Goal: Information Seeking & Learning: Learn about a topic

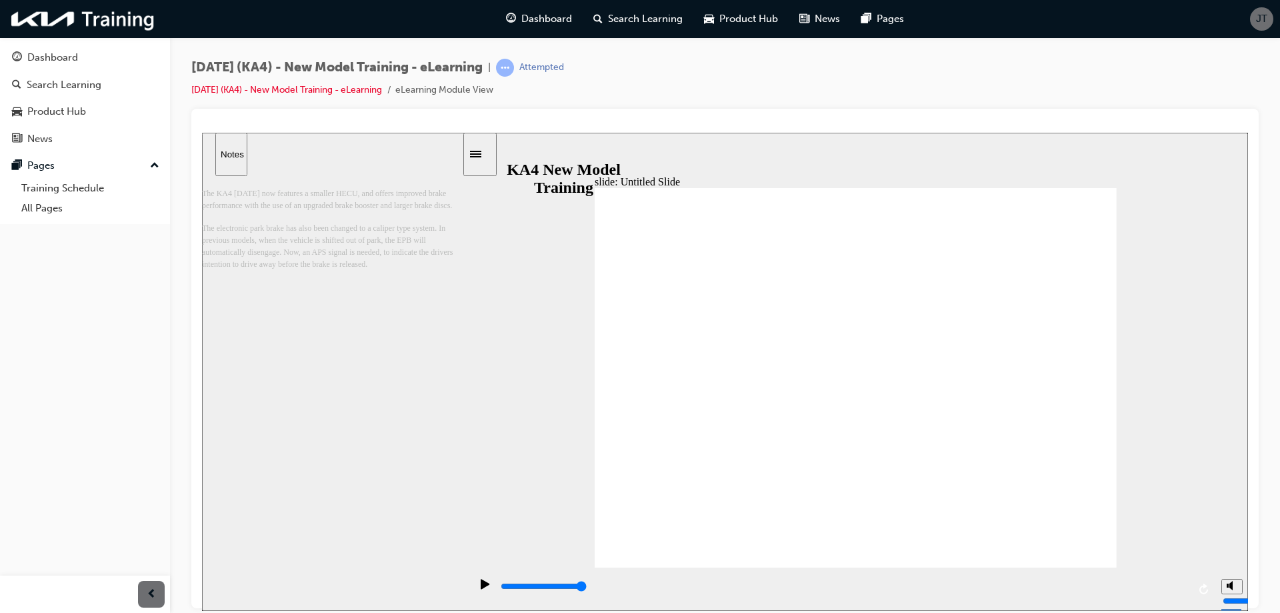
drag, startPoint x: 928, startPoint y: 351, endPoint x: 928, endPoint y: 341, distance: 10.0
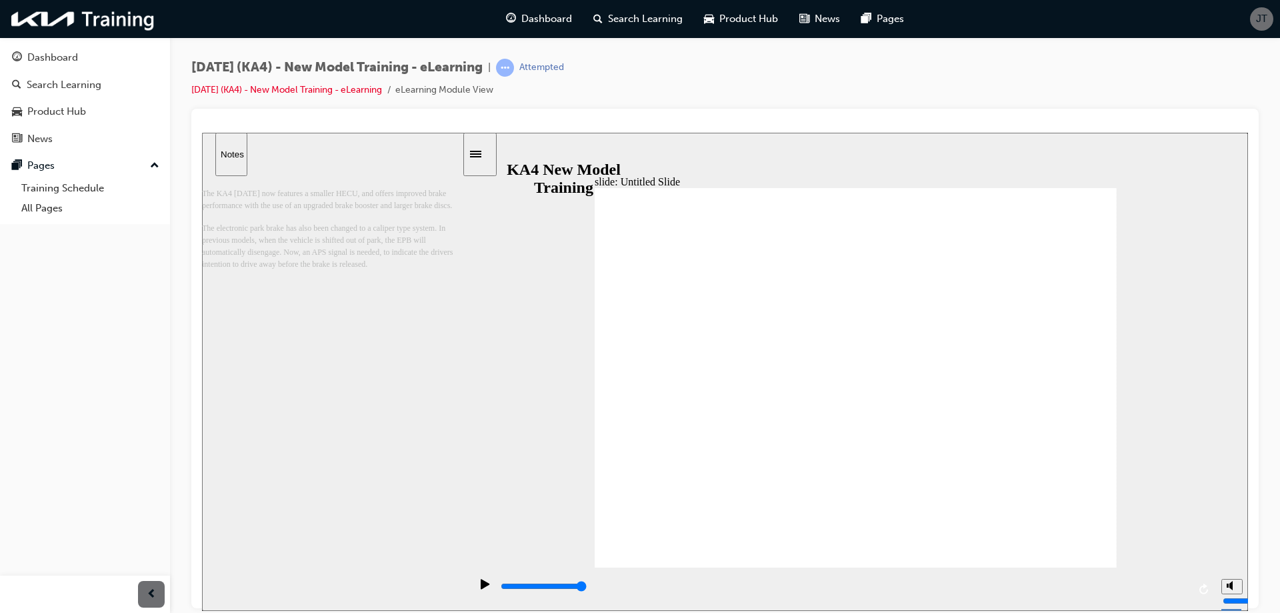
click at [483, 587] on icon "play/pause" at bounding box center [485, 583] width 9 height 10
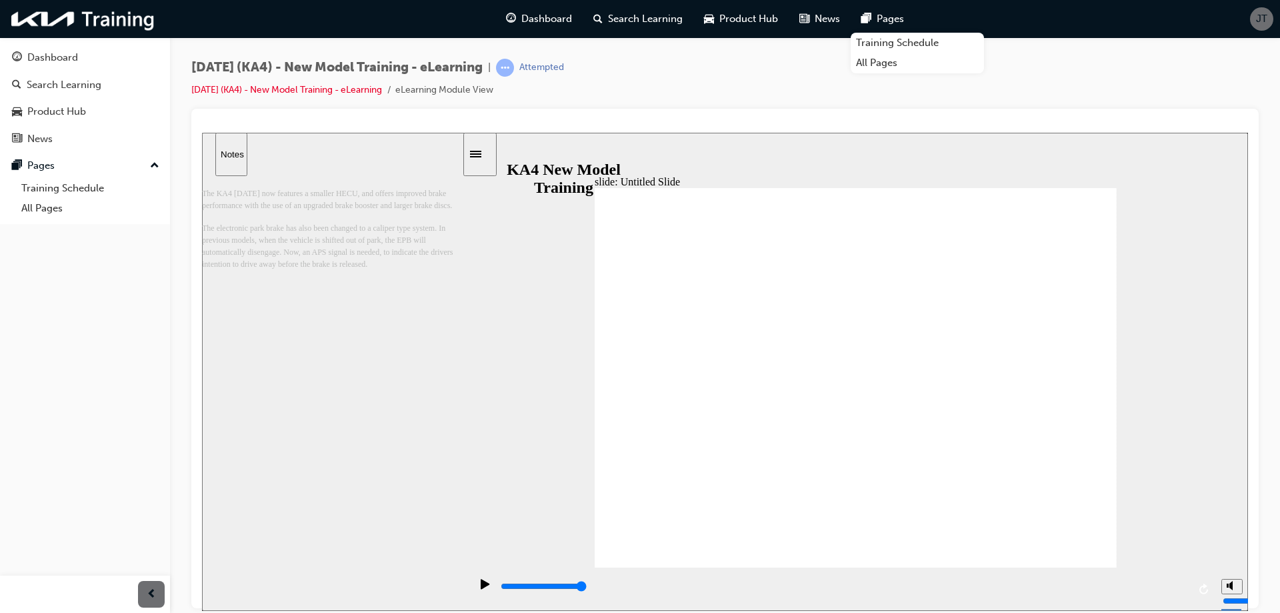
drag, startPoint x: 923, startPoint y: 323, endPoint x: 929, endPoint y: 308, distance: 15.6
drag, startPoint x: 929, startPoint y: 308, endPoint x: 929, endPoint y: 346, distance: 38.0
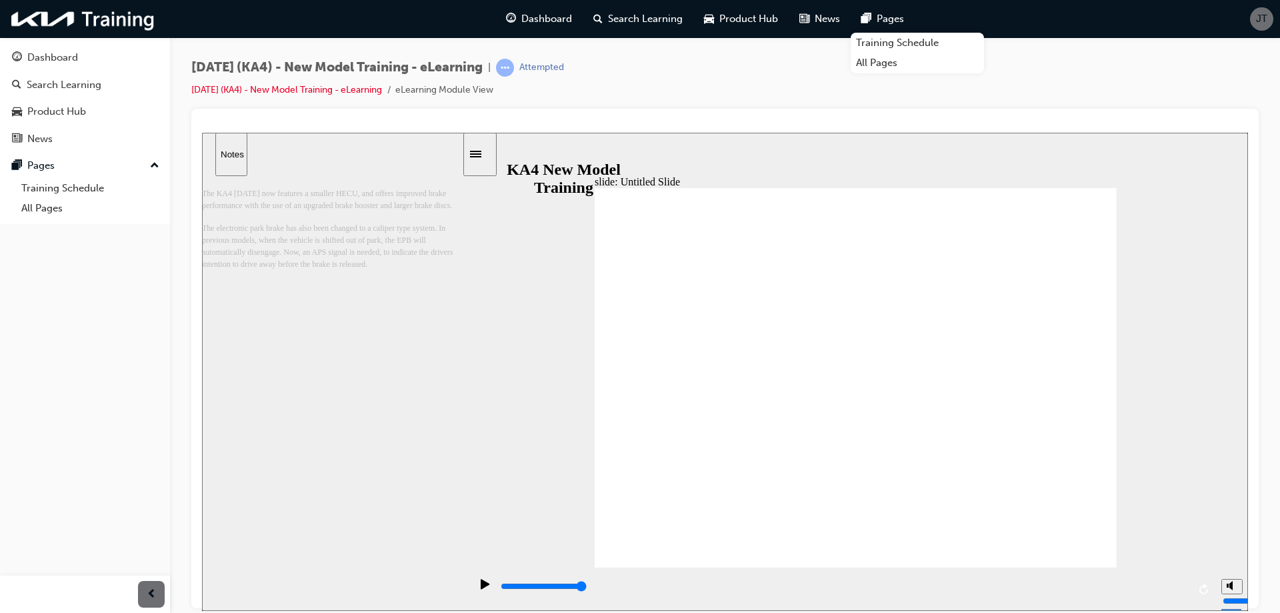
drag, startPoint x: 930, startPoint y: 357, endPoint x: 1085, endPoint y: 338, distance: 156.5
drag, startPoint x: 1085, startPoint y: 338, endPoint x: 1075, endPoint y: 342, distance: 10.8
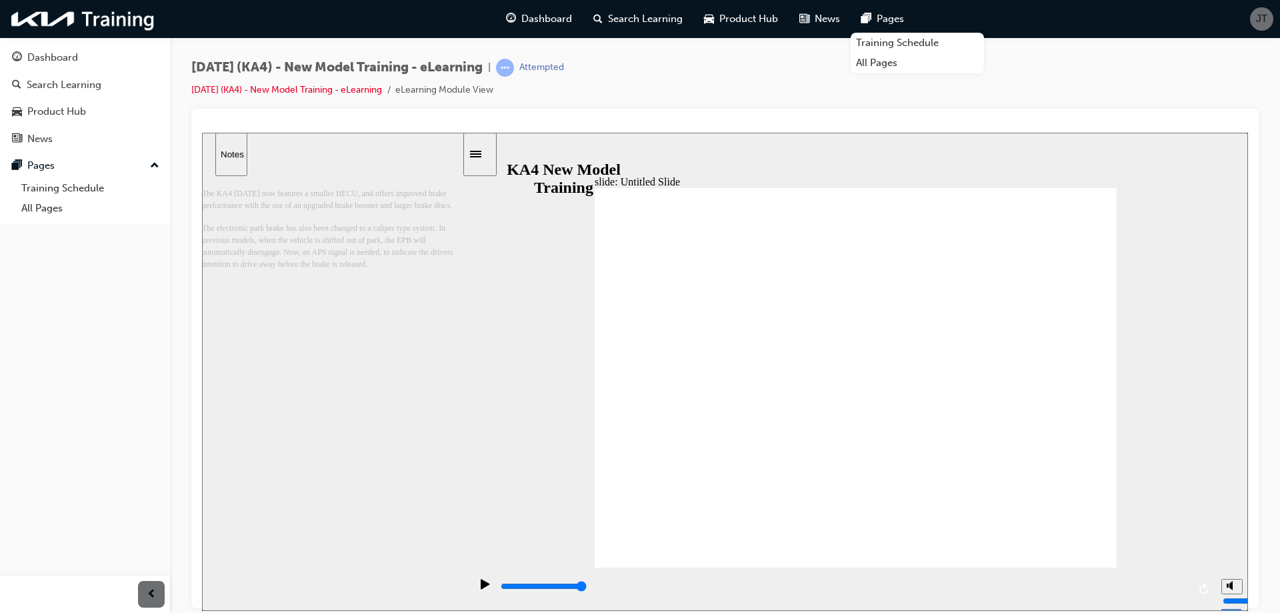
drag, startPoint x: 1075, startPoint y: 347, endPoint x: 1086, endPoint y: 369, distance: 24.7
drag, startPoint x: 1086, startPoint y: 369, endPoint x: 1089, endPoint y: 376, distance: 8.1
drag, startPoint x: 1109, startPoint y: 426, endPoint x: 1158, endPoint y: 533, distance: 117.2
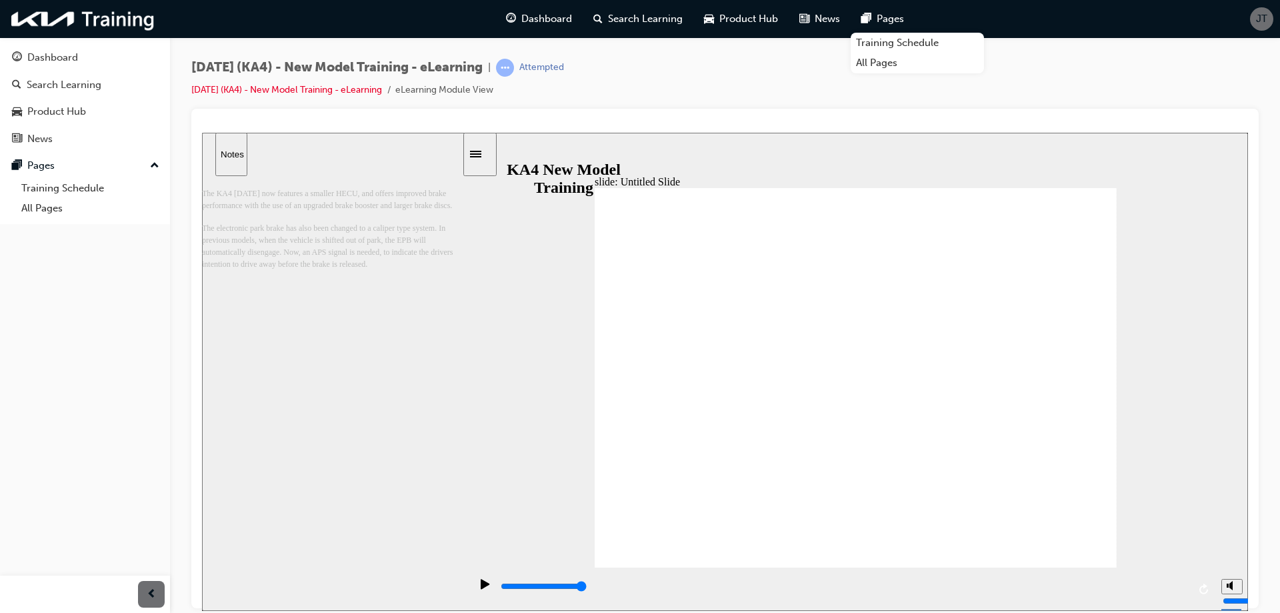
click at [1119, 444] on div "slide: Untitled Slide 직선 연결선 3 • Brake System 그룹 1 Caliper-type EPB EPB-control…" at bounding box center [725, 371] width 1046 height 478
drag, startPoint x: 733, startPoint y: 482, endPoint x: 787, endPoint y: 447, distance: 64.0
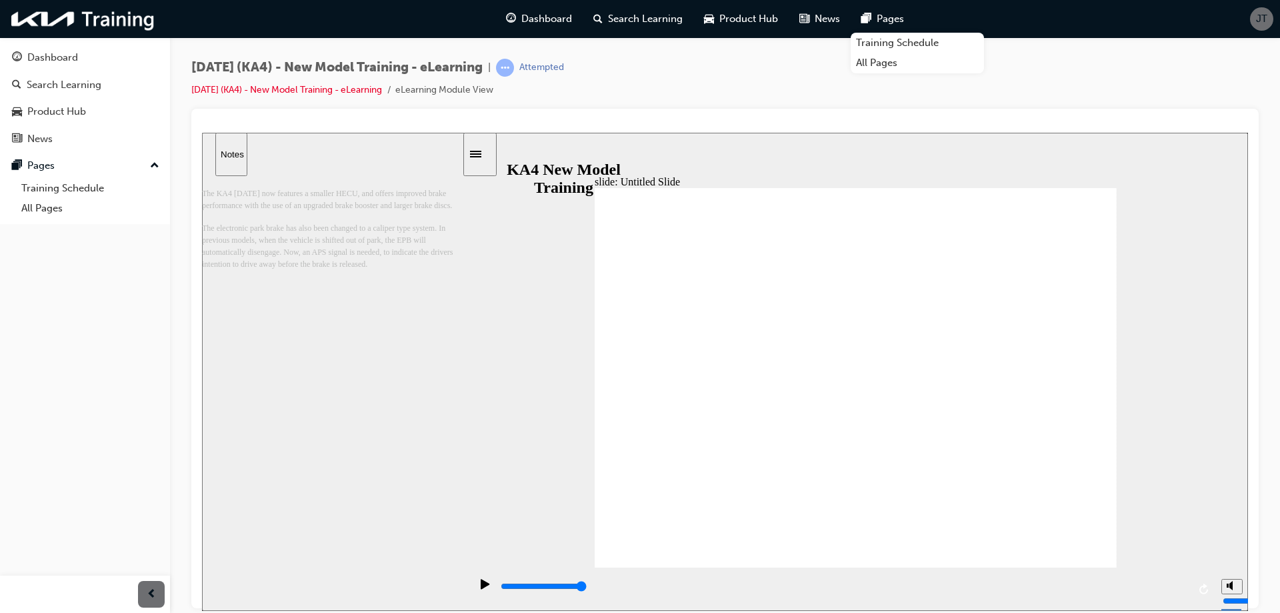
click at [1128, 349] on div "slide: Untitled Slide 직선 연결선 3 • Brake System 그룹 1 Caliper-type EPB EPB-control…" at bounding box center [725, 371] width 1046 height 478
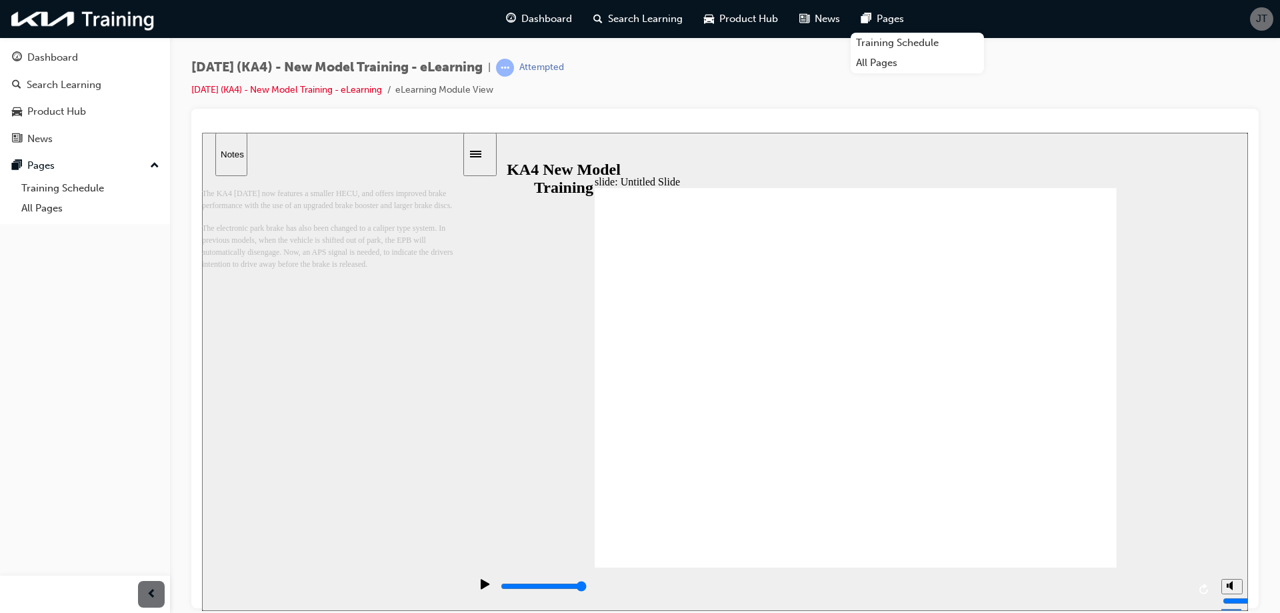
drag, startPoint x: 921, startPoint y: 363, endPoint x: 942, endPoint y: 353, distance: 23.0
drag, startPoint x: 945, startPoint y: 349, endPoint x: 929, endPoint y: 307, distance: 44.9
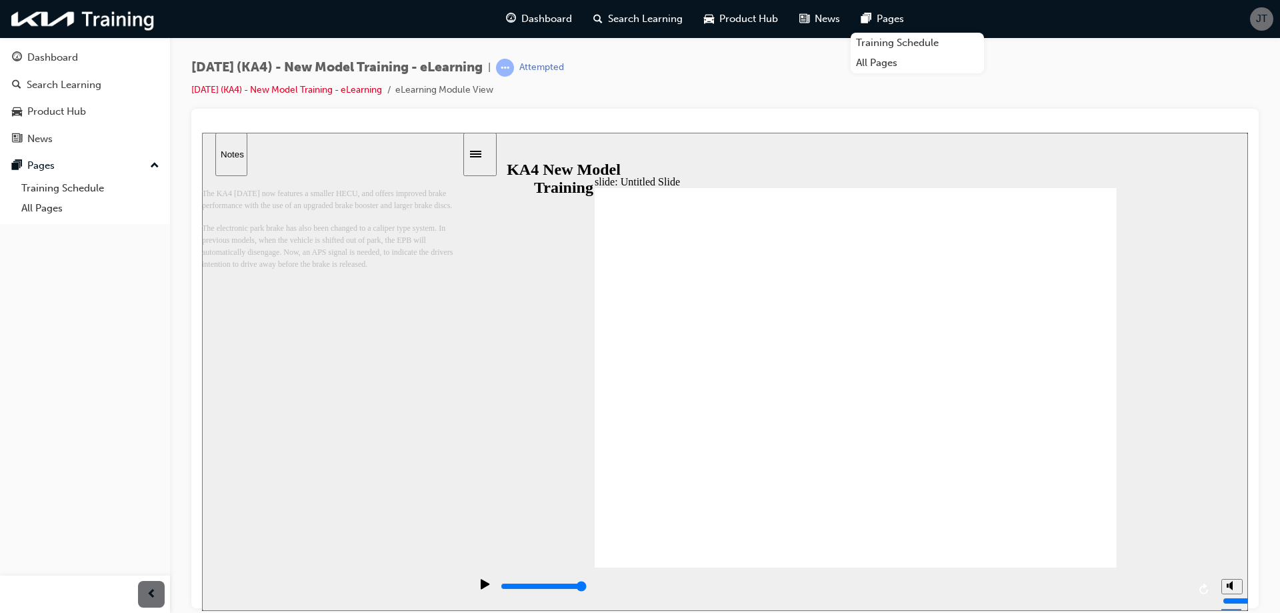
drag, startPoint x: 927, startPoint y: 307, endPoint x: 791, endPoint y: 306, distance: 136.0
drag, startPoint x: 791, startPoint y: 306, endPoint x: 701, endPoint y: 276, distance: 94.9
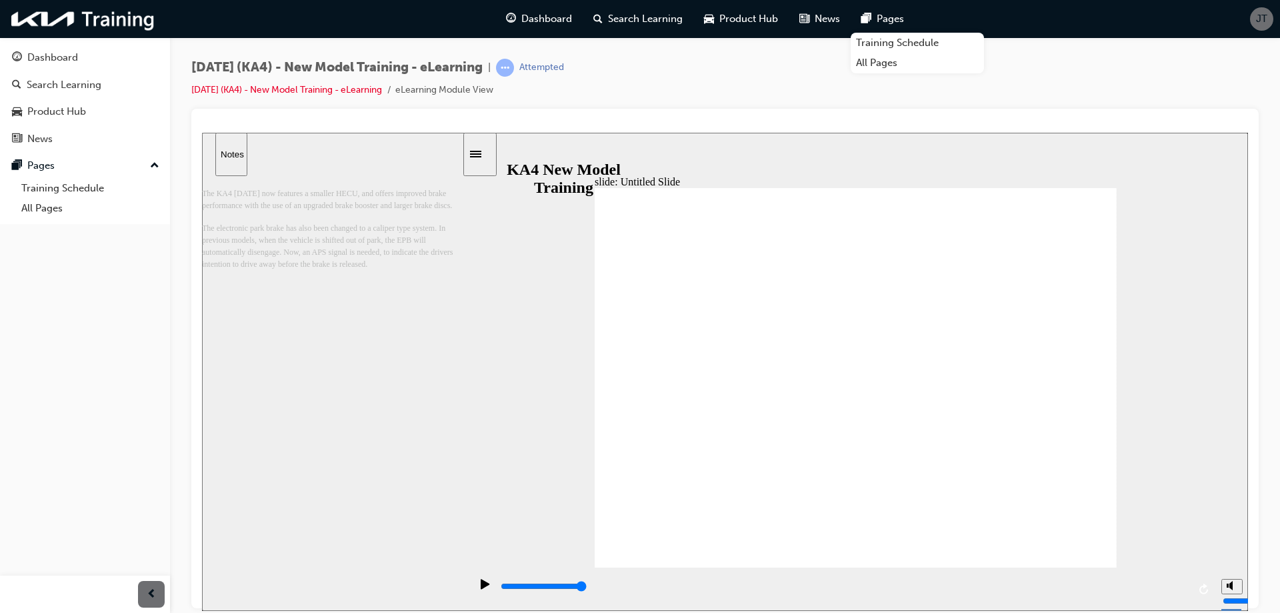
drag, startPoint x: 664, startPoint y: 217, endPoint x: 693, endPoint y: 500, distance: 284.1
drag, startPoint x: 710, startPoint y: 475, endPoint x: 684, endPoint y: 463, distance: 28.6
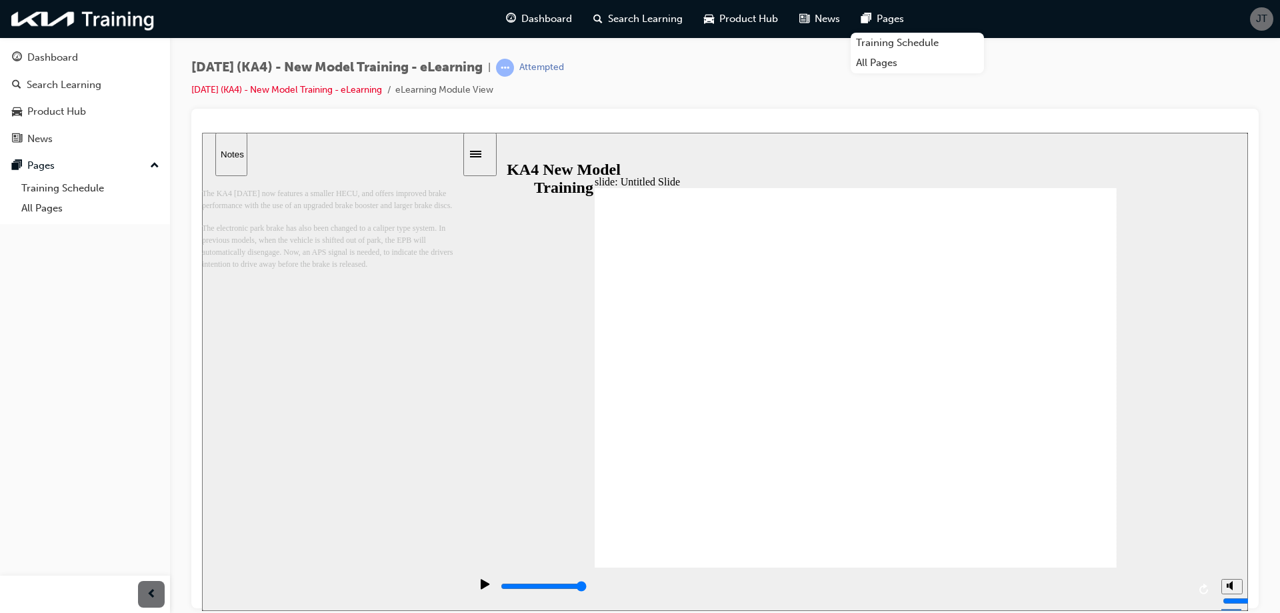
drag, startPoint x: 667, startPoint y: 461, endPoint x: 650, endPoint y: 452, distance: 19.4
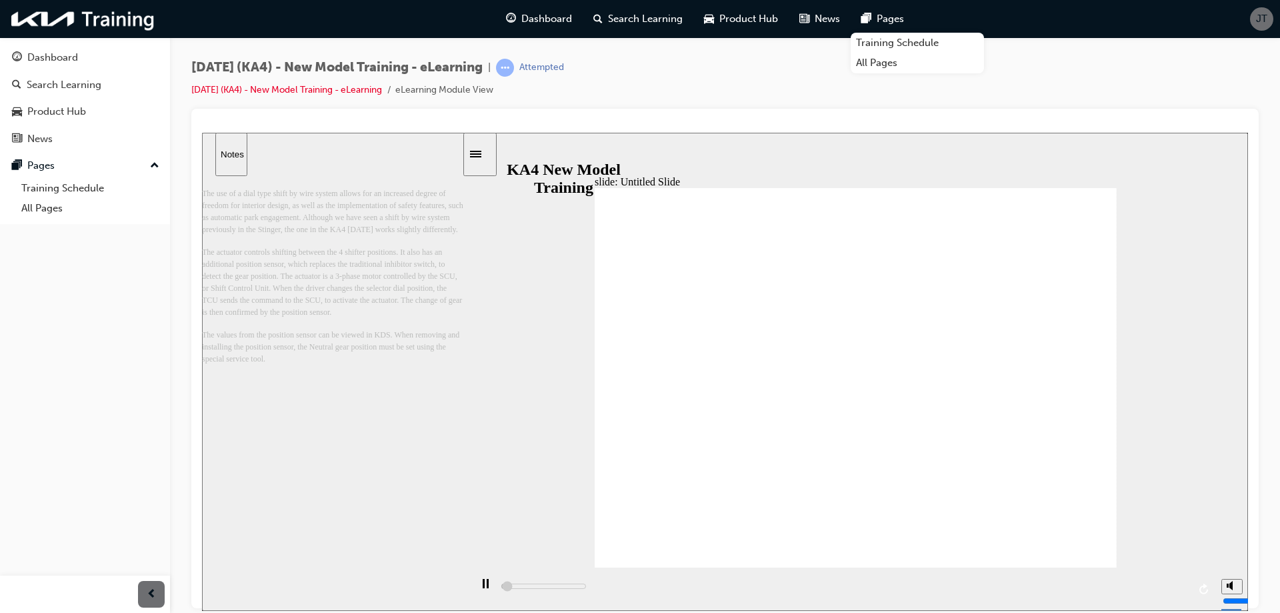
drag, startPoint x: 733, startPoint y: 356, endPoint x: 722, endPoint y: 333, distance: 25.3
drag, startPoint x: 904, startPoint y: 312, endPoint x: 884, endPoint y: 321, distance: 22.1
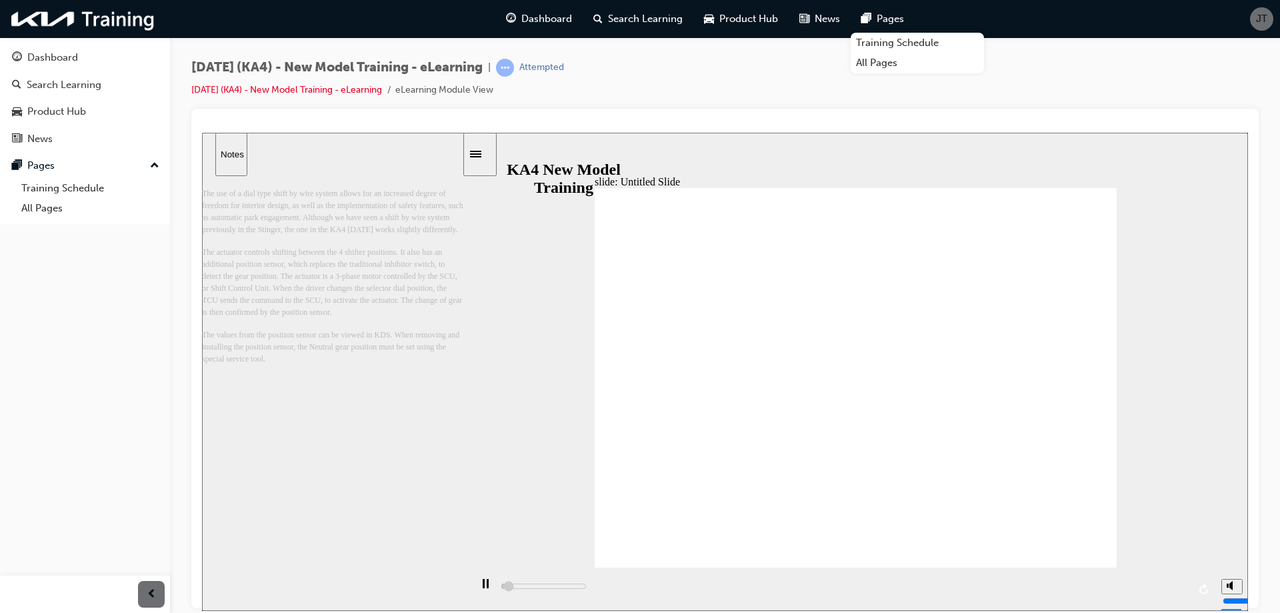
drag, startPoint x: 811, startPoint y: 389, endPoint x: 889, endPoint y: 385, distance: 77.5
drag, startPoint x: 936, startPoint y: 383, endPoint x: 994, endPoint y: 376, distance: 58.4
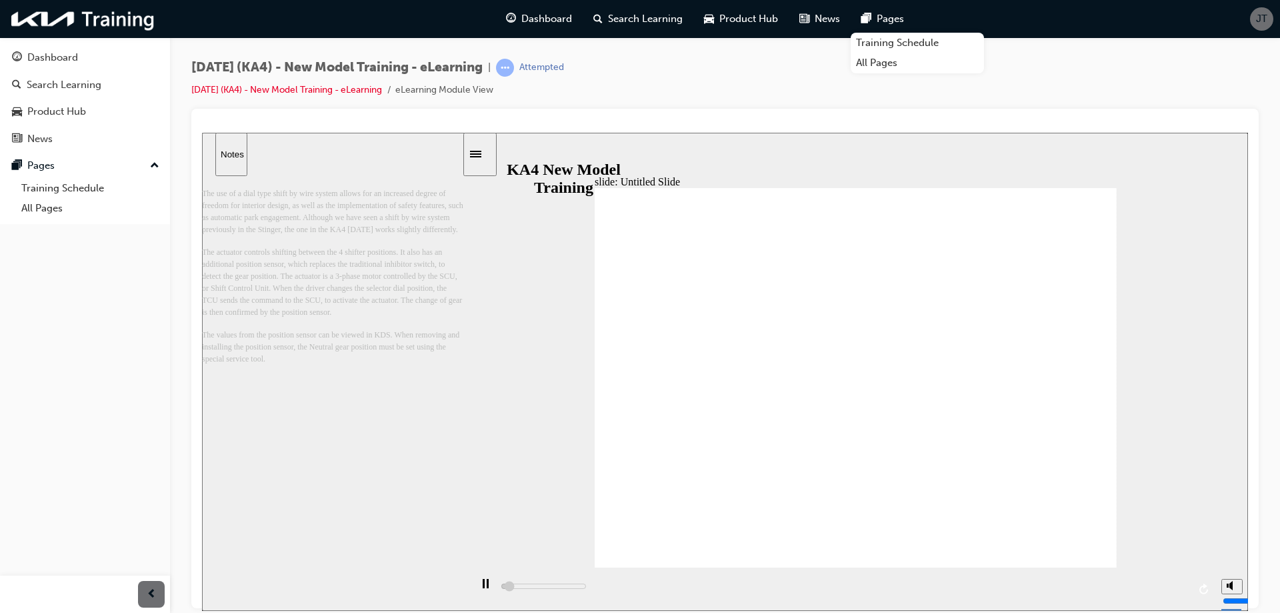
drag, startPoint x: 994, startPoint y: 376, endPoint x: 1011, endPoint y: 387, distance: 20.2
drag, startPoint x: 1017, startPoint y: 391, endPoint x: 1027, endPoint y: 357, distance: 35.3
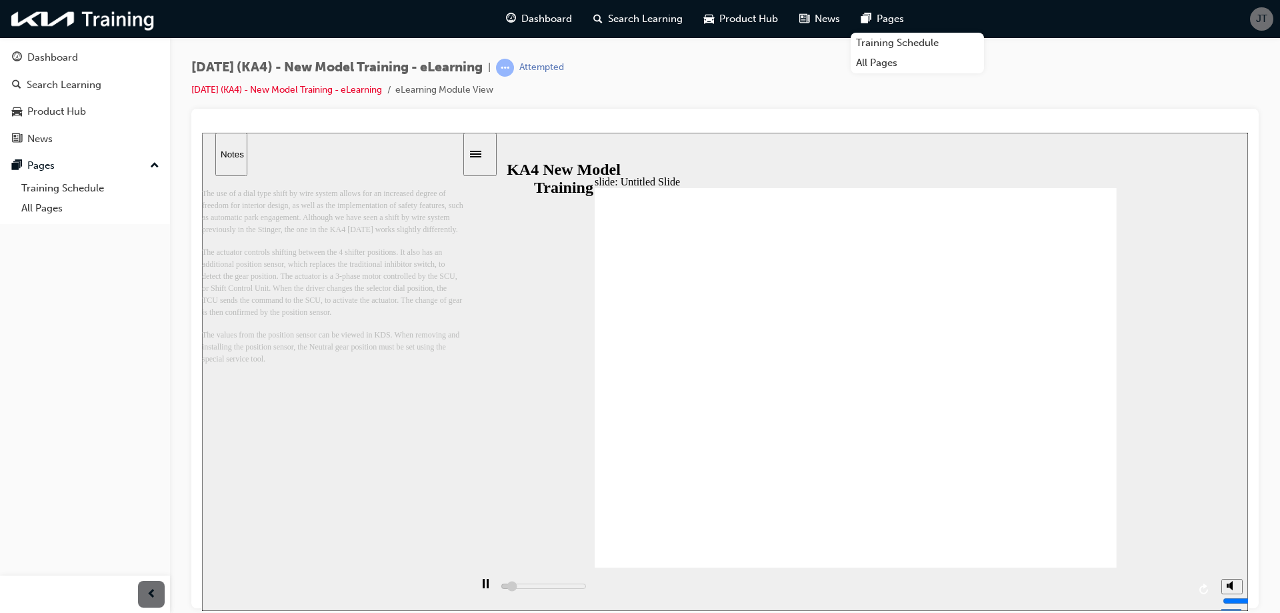
drag, startPoint x: 870, startPoint y: 477, endPoint x: 822, endPoint y: 489, distance: 49.3
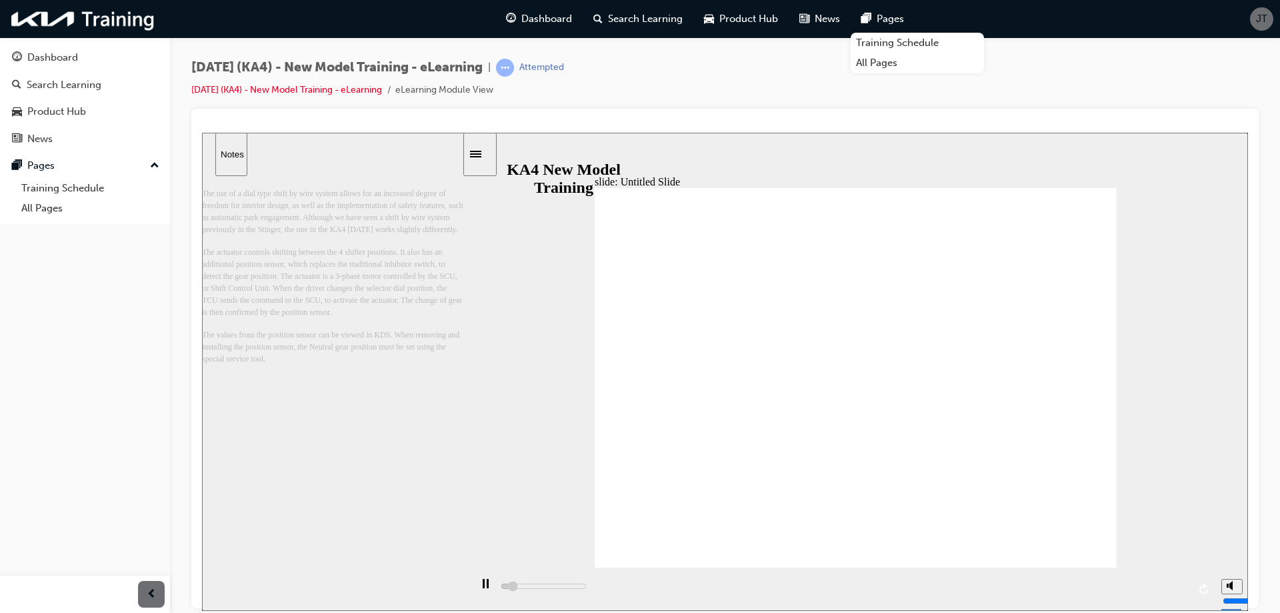
drag, startPoint x: 822, startPoint y: 489, endPoint x: 805, endPoint y: 477, distance: 21.1
click at [494, 255] on div "slide: Untitled Slide Rectangle 2 직선 연결선 3 • Subtle differences in the SBW syst…" at bounding box center [725, 371] width 1046 height 478
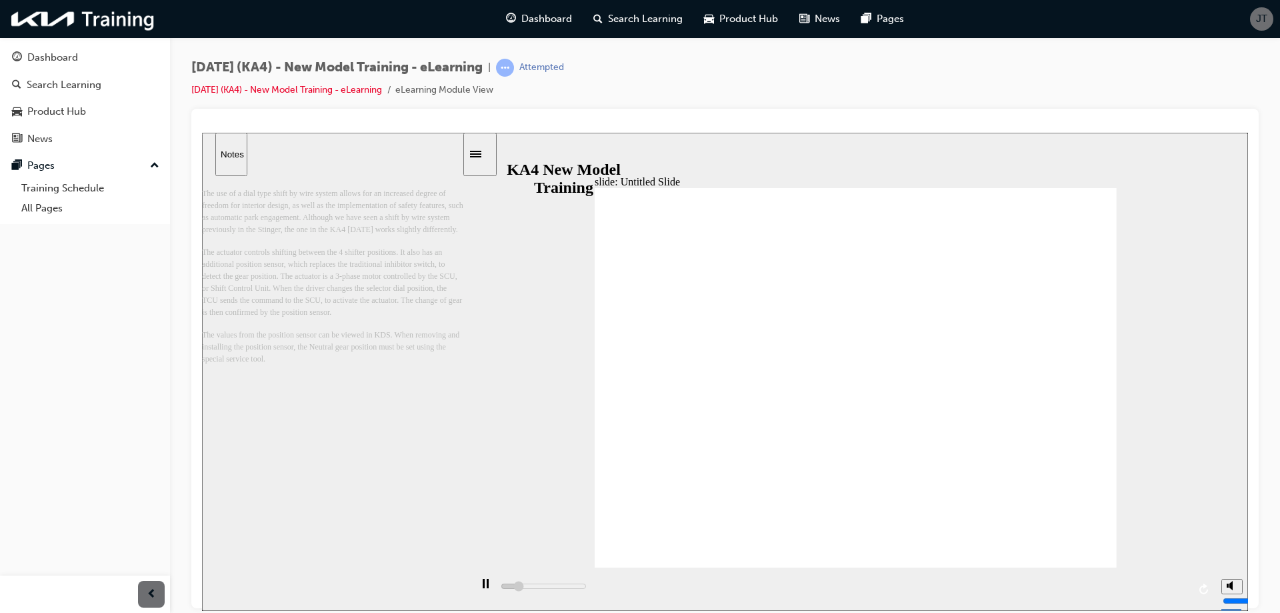
click at [882, 587] on div "playback controls" at bounding box center [842, 588] width 745 height 43
drag, startPoint x: 849, startPoint y: 372, endPoint x: 756, endPoint y: 410, distance: 100.8
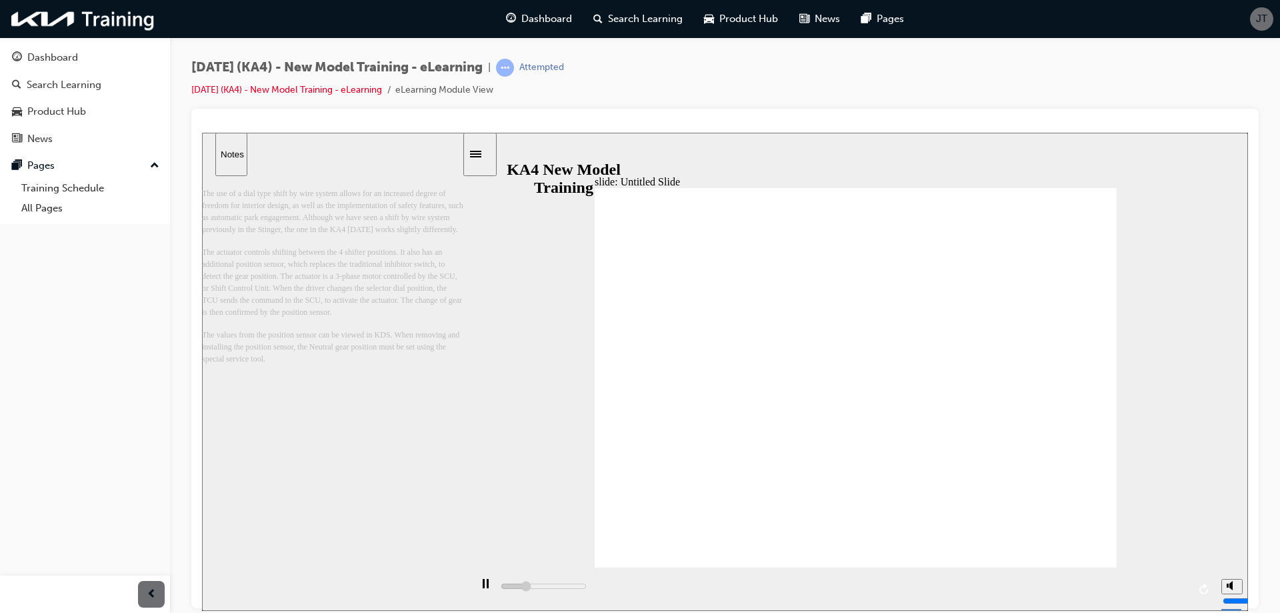
click at [1137, 591] on div "playback controls" at bounding box center [843, 586] width 689 height 15
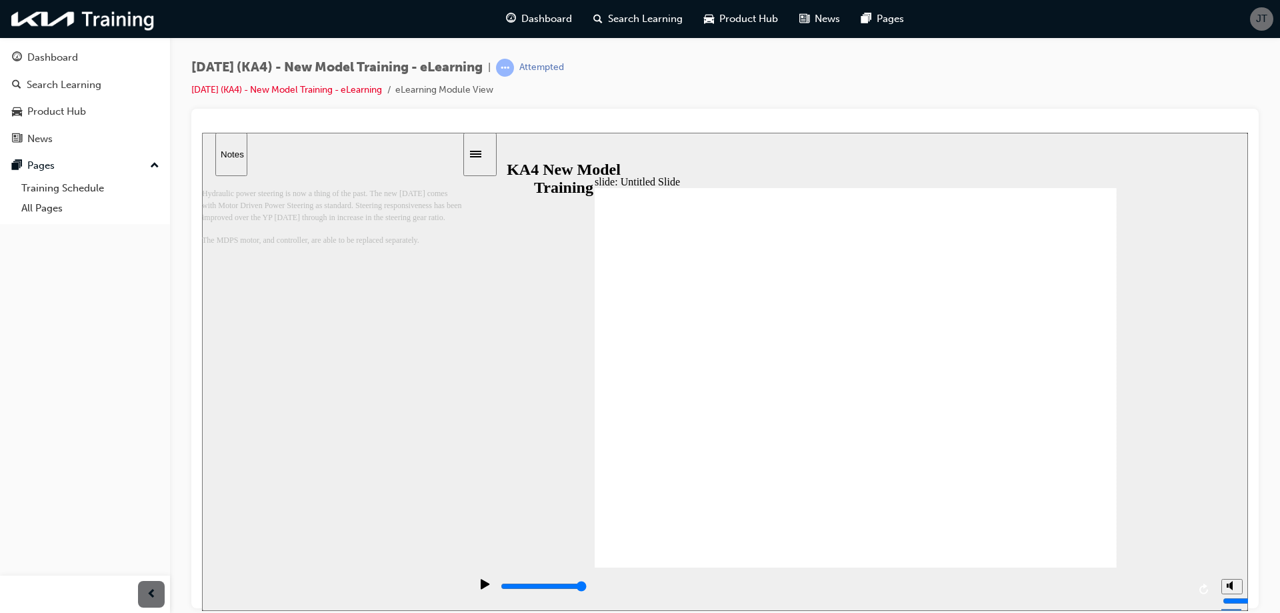
type input "2100"
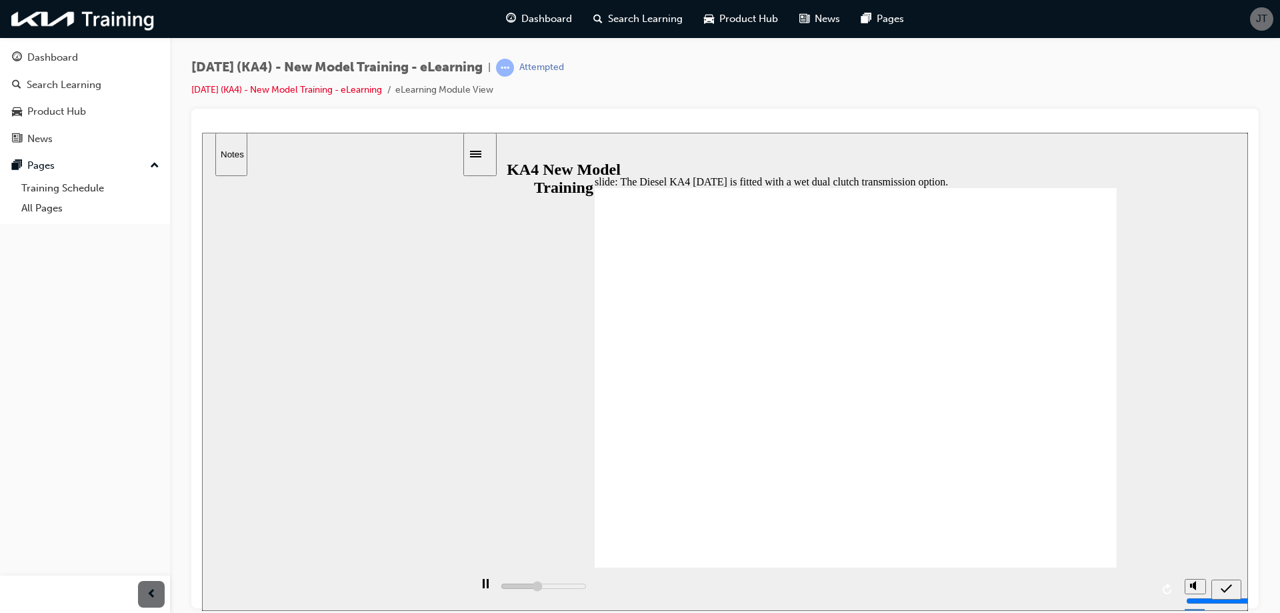
radio input "true"
click at [1226, 590] on icon "submit" at bounding box center [1226, 588] width 11 height 12
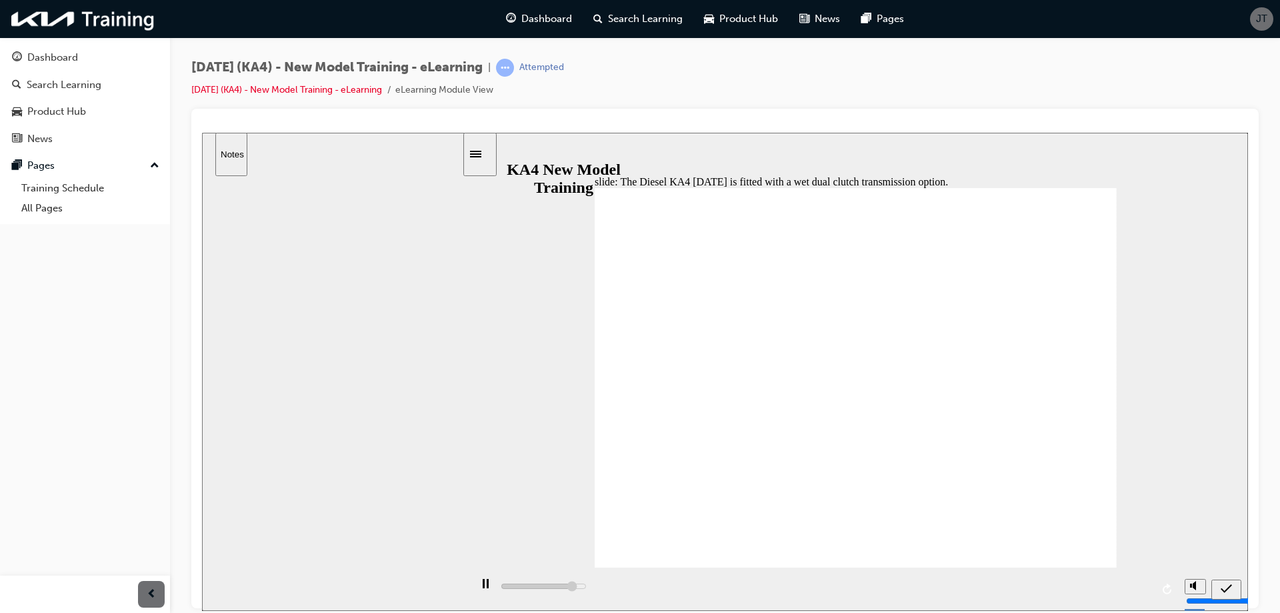
type input "4400"
radio input "false"
radio input "true"
click at [1217, 589] on div "submit" at bounding box center [1226, 589] width 19 height 14
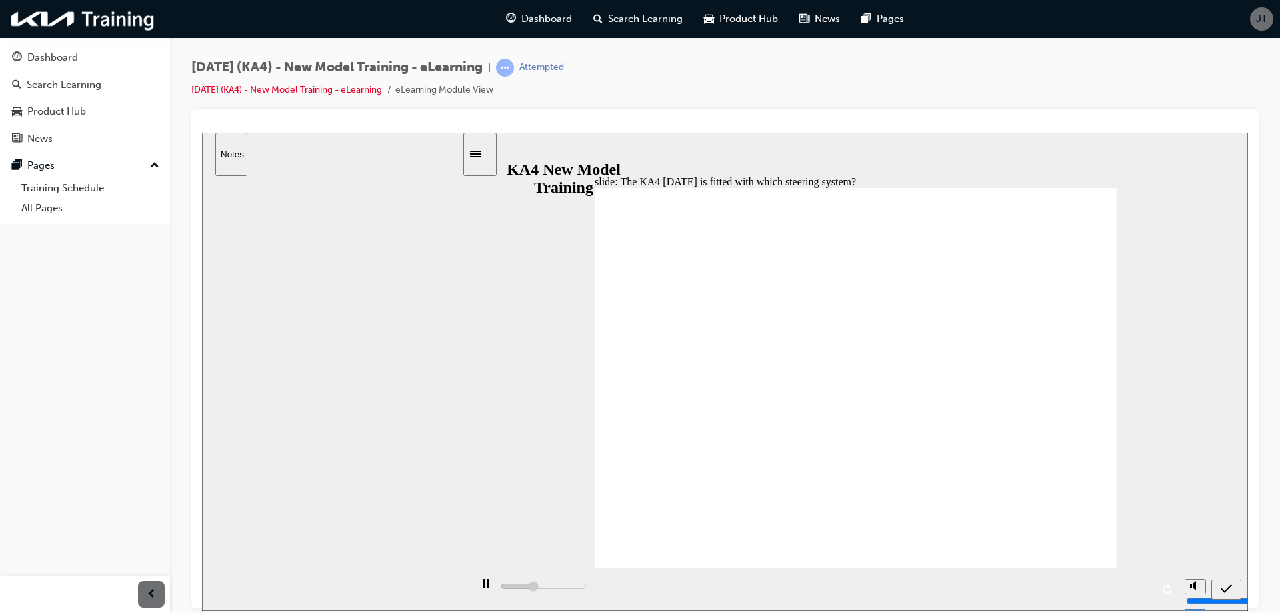
drag, startPoint x: 745, startPoint y: 375, endPoint x: 794, endPoint y: 317, distance: 75.7
click at [1225, 590] on icon "submit" at bounding box center [1226, 588] width 11 height 12
type input "1100"
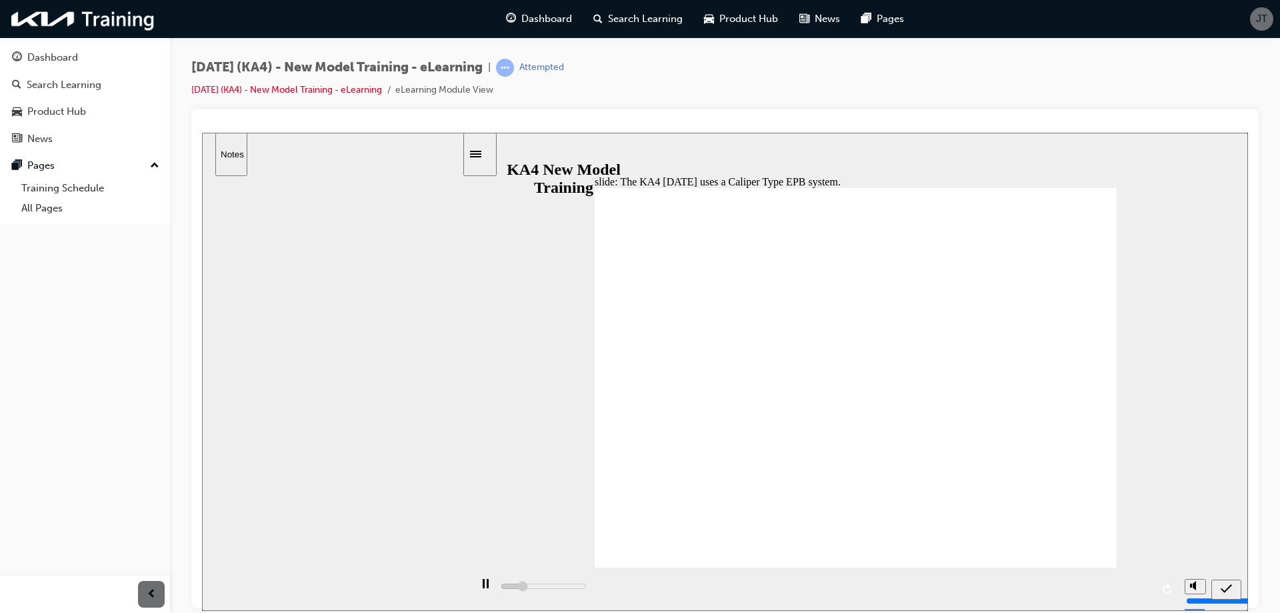
radio input "true"
click at [1229, 587] on icon "submit" at bounding box center [1226, 587] width 11 height 9
type input "3200"
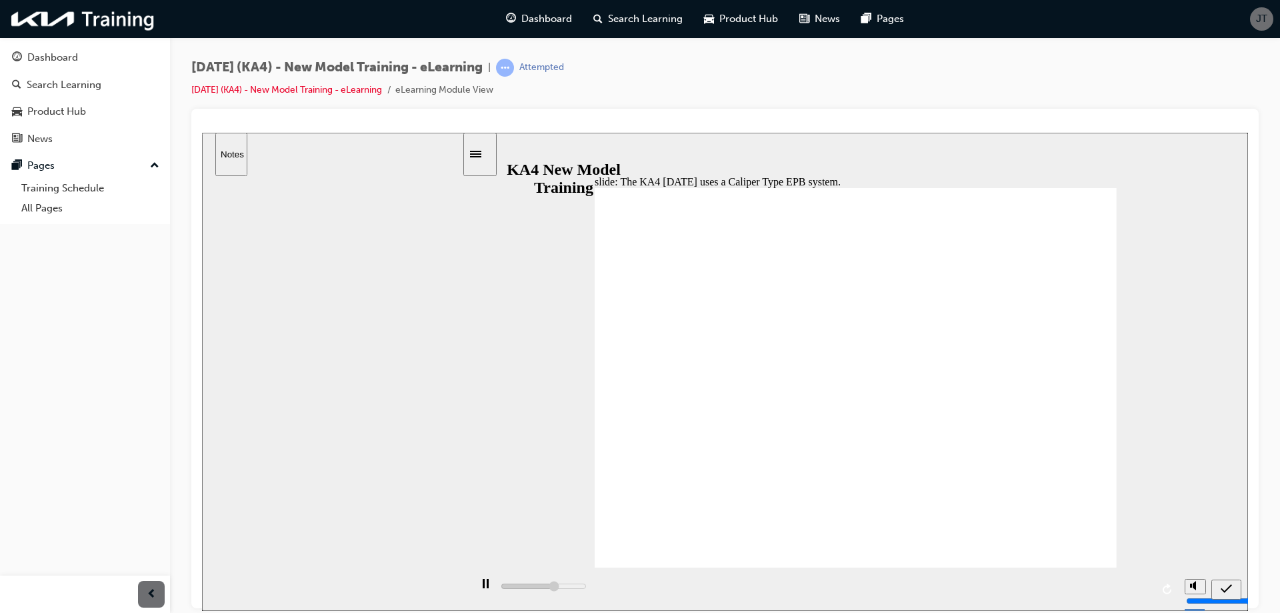
radio input "true"
click at [1228, 585] on icon "submit" at bounding box center [1226, 588] width 11 height 12
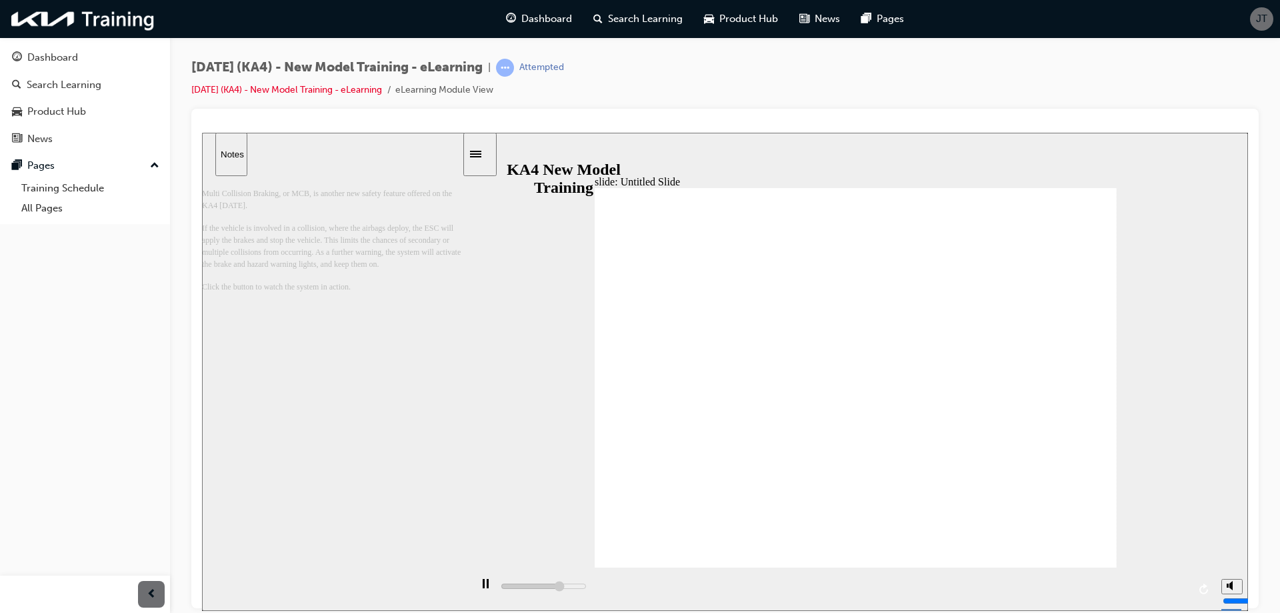
type input "5000"
radio input "false"
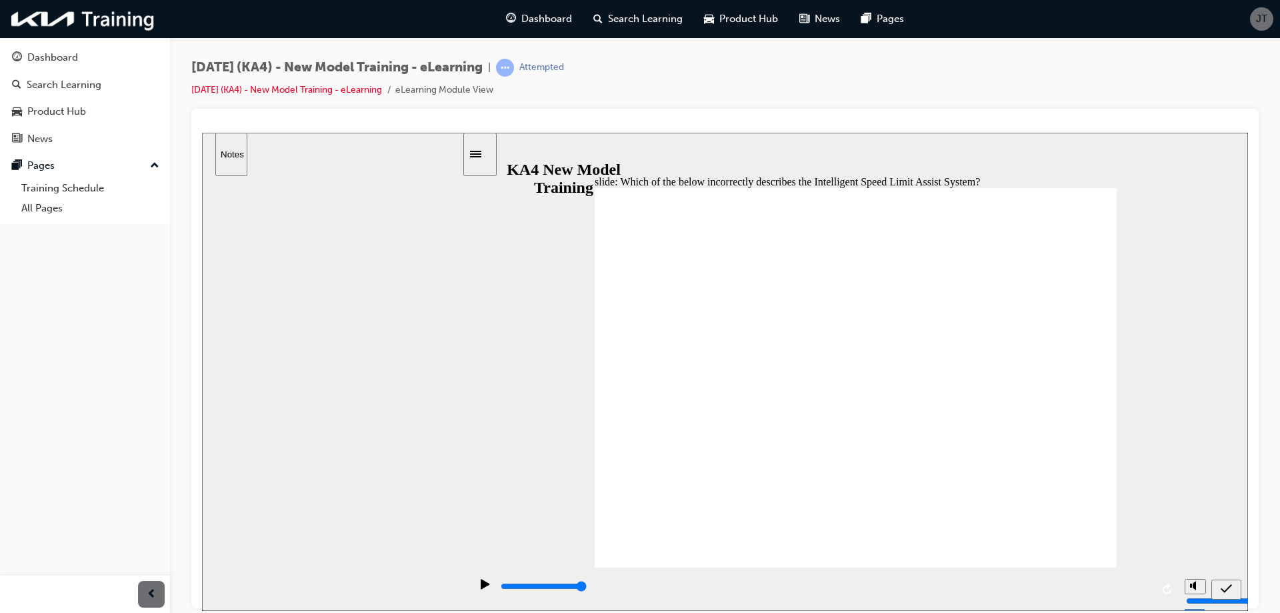
radio input "true"
click at [1228, 593] on icon "submit" at bounding box center [1226, 588] width 11 height 12
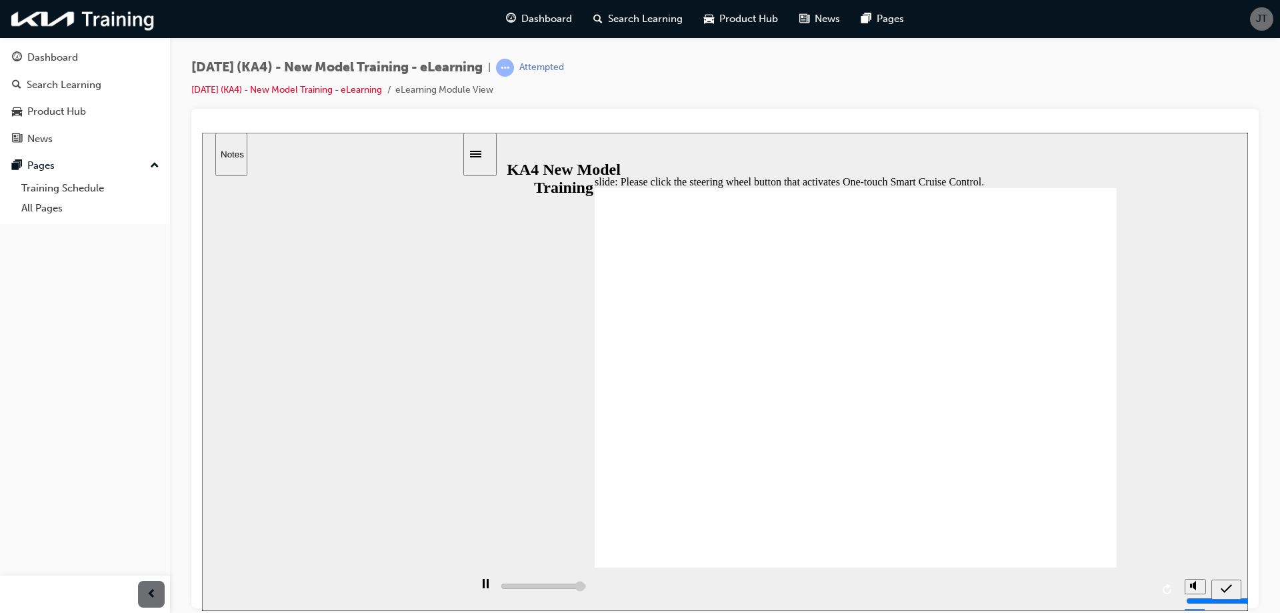
click at [1227, 587] on icon "submit" at bounding box center [1226, 588] width 11 height 12
drag, startPoint x: 634, startPoint y: 339, endPoint x: 638, endPoint y: 351, distance: 12.0
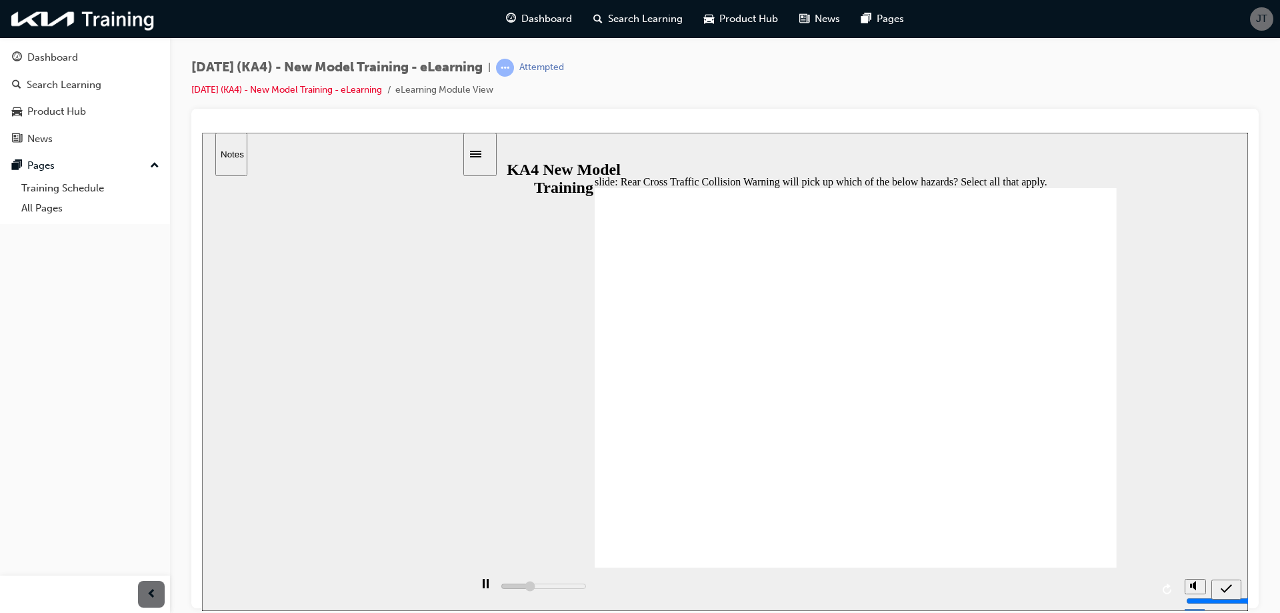
type input "1600"
checkbox input "true"
type input "2000"
checkbox input "true"
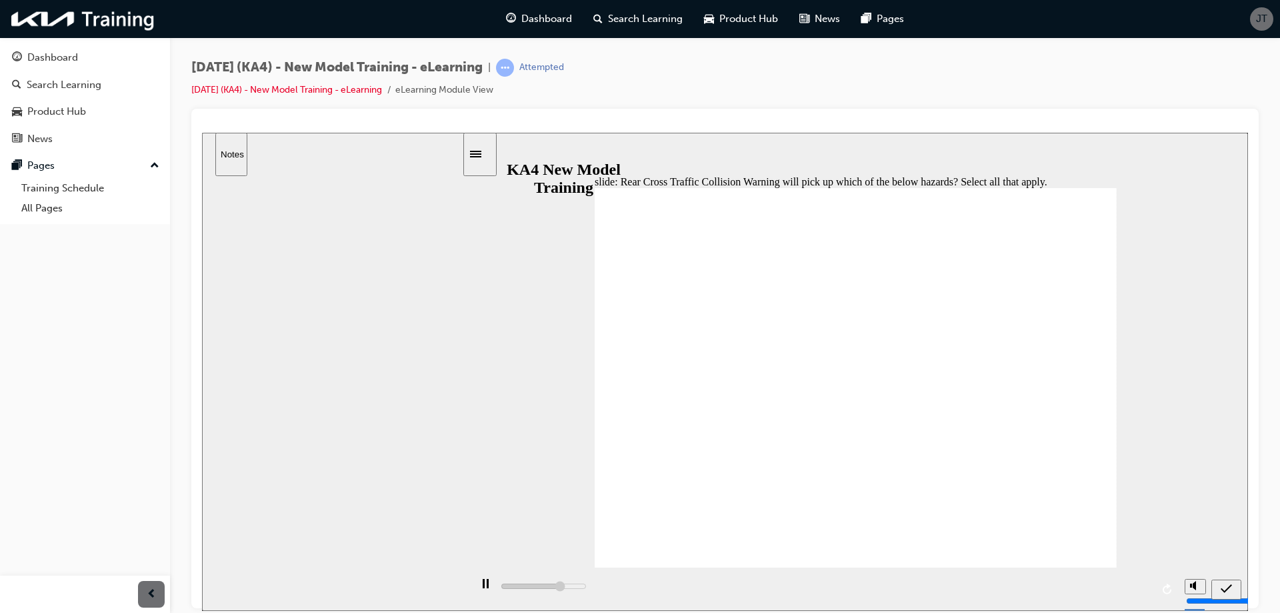
click at [1227, 587] on icon "submit" at bounding box center [1226, 588] width 11 height 12
type input "4900"
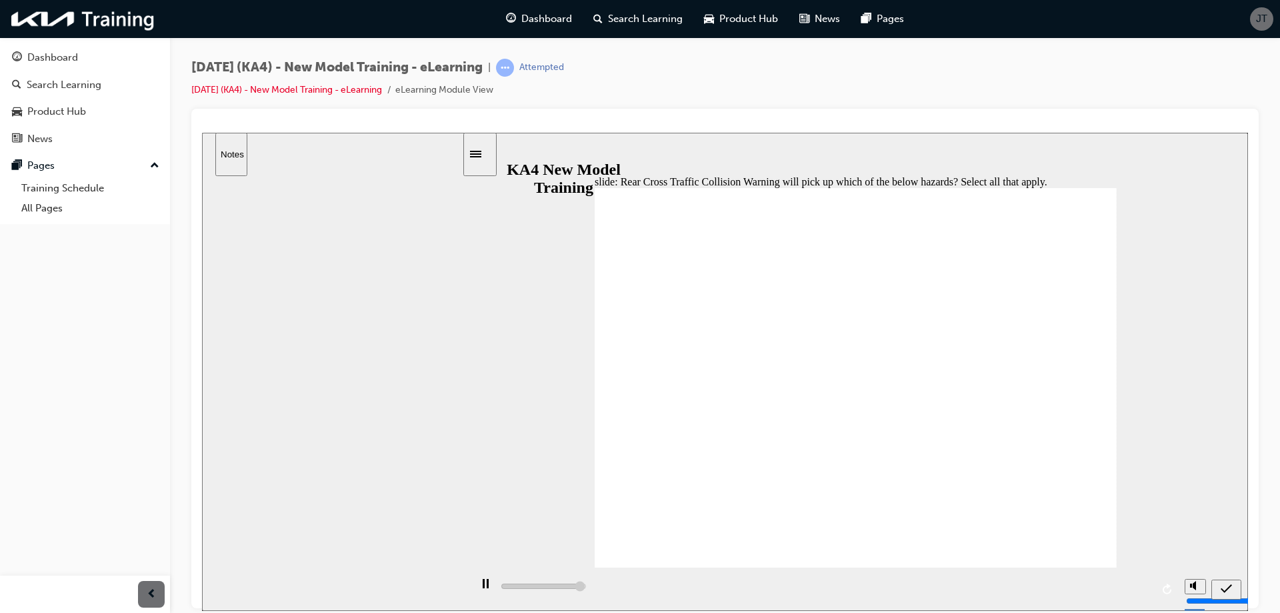
checkbox input "false"
type input "5000"
checkbox input "true"
click at [1228, 589] on icon "submit" at bounding box center [1226, 588] width 11 height 12
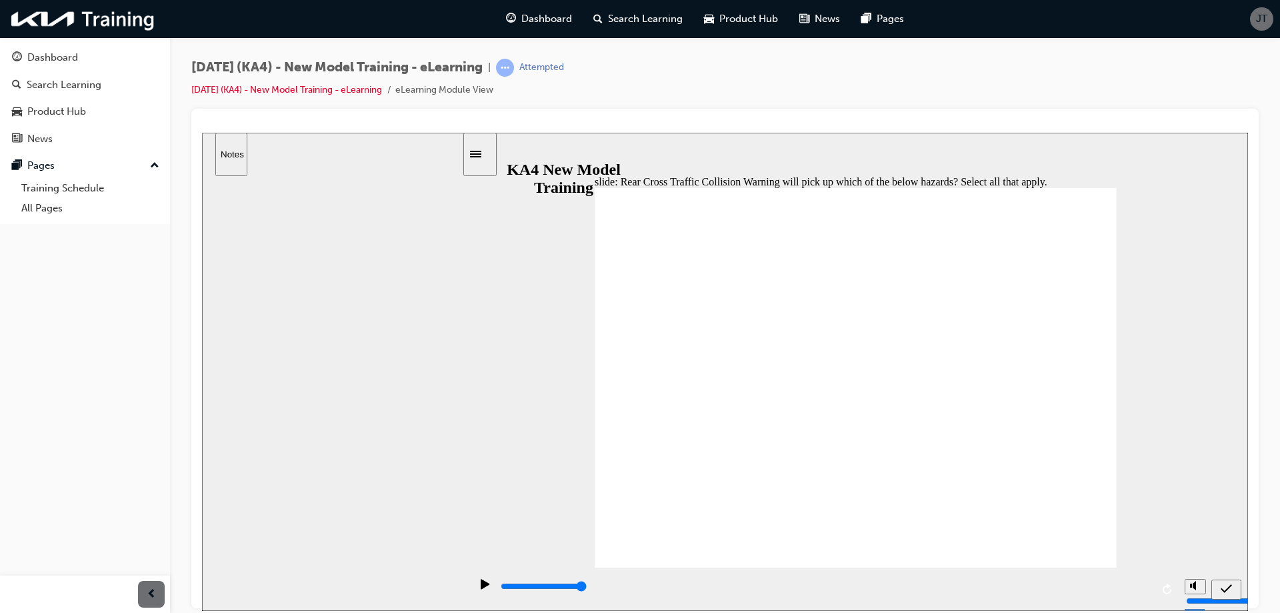
type input "5000"
drag, startPoint x: 649, startPoint y: 432, endPoint x: 650, endPoint y: 408, distance: 24.0
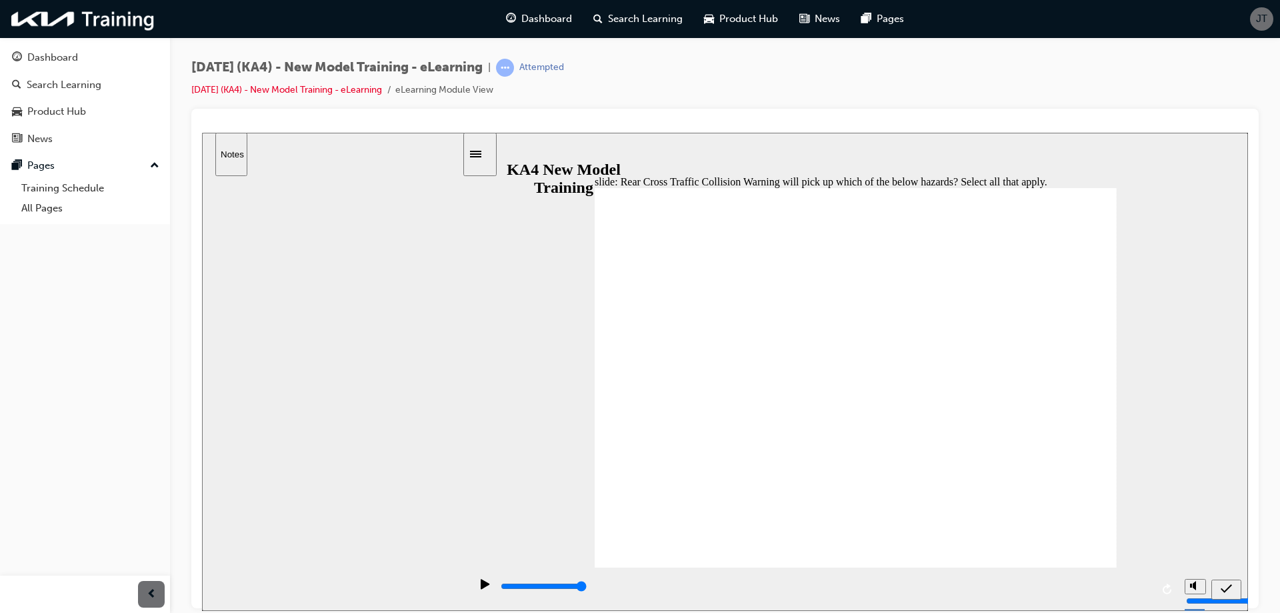
checkbox input "false"
checkbox input "true"
checkbox input "false"
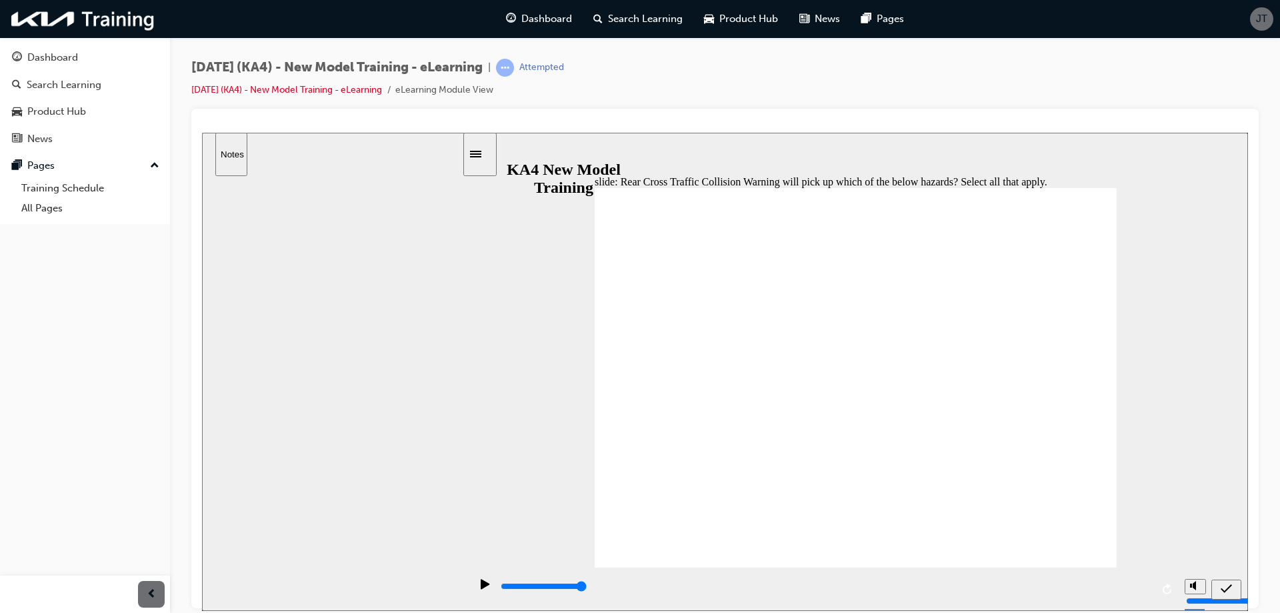
click at [1223, 587] on icon "submit" at bounding box center [1226, 588] width 11 height 12
type input "5000"
checkbox input "true"
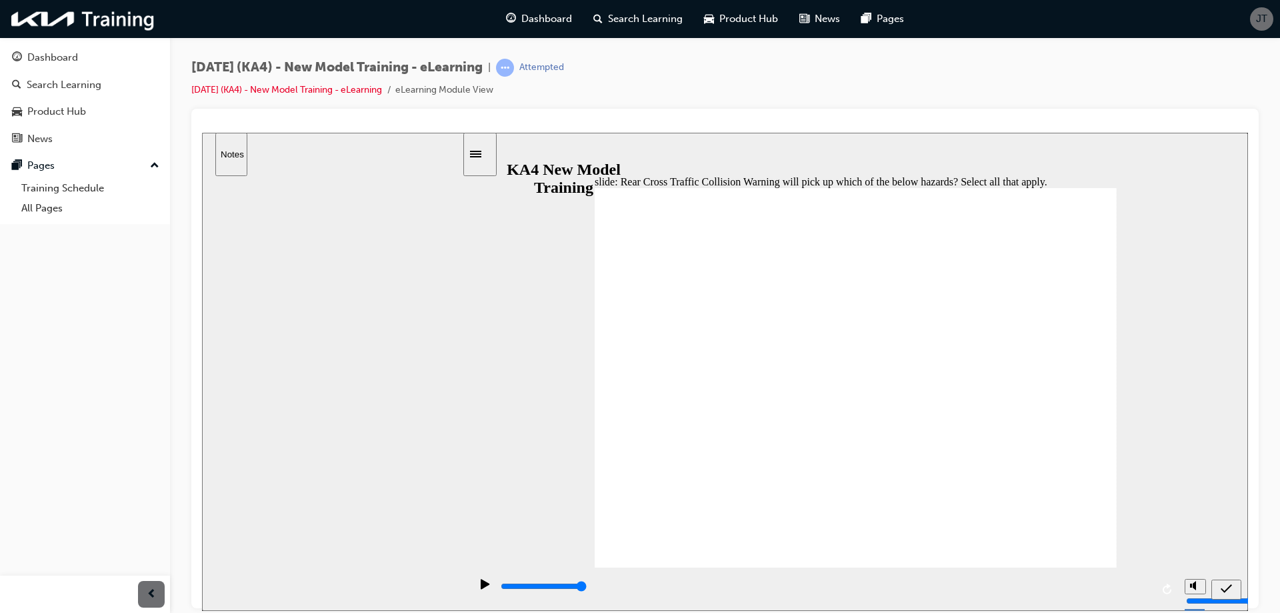
checkbox input "true"
click at [1231, 589] on icon "submit" at bounding box center [1226, 588] width 11 height 12
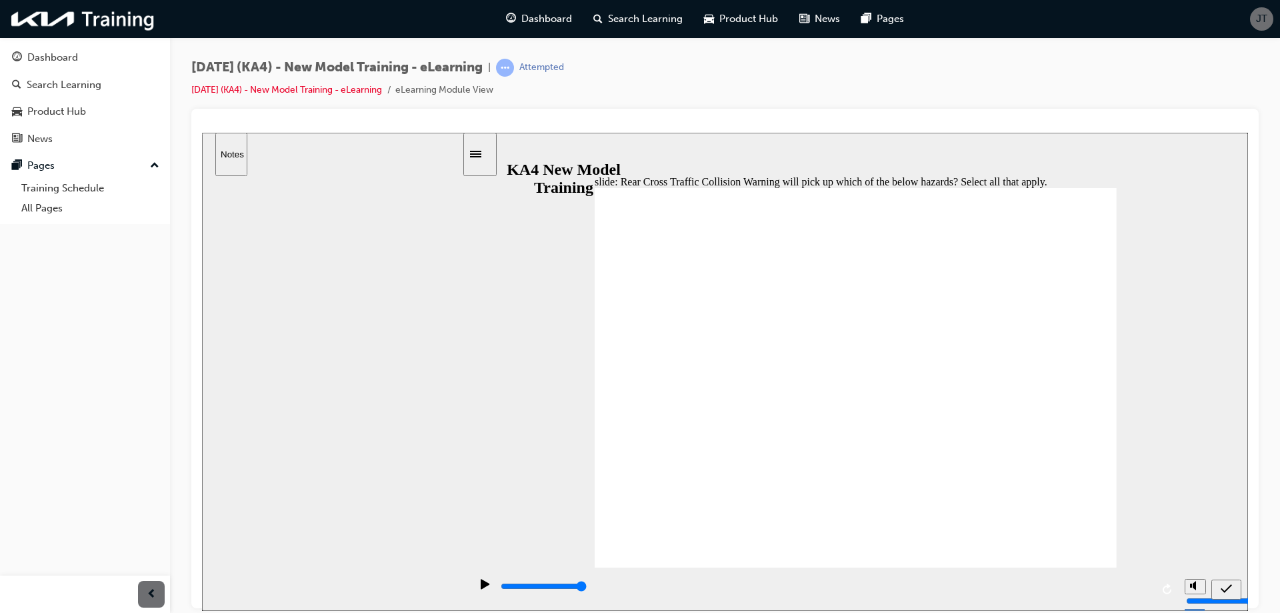
type input "5000"
checkbox input "false"
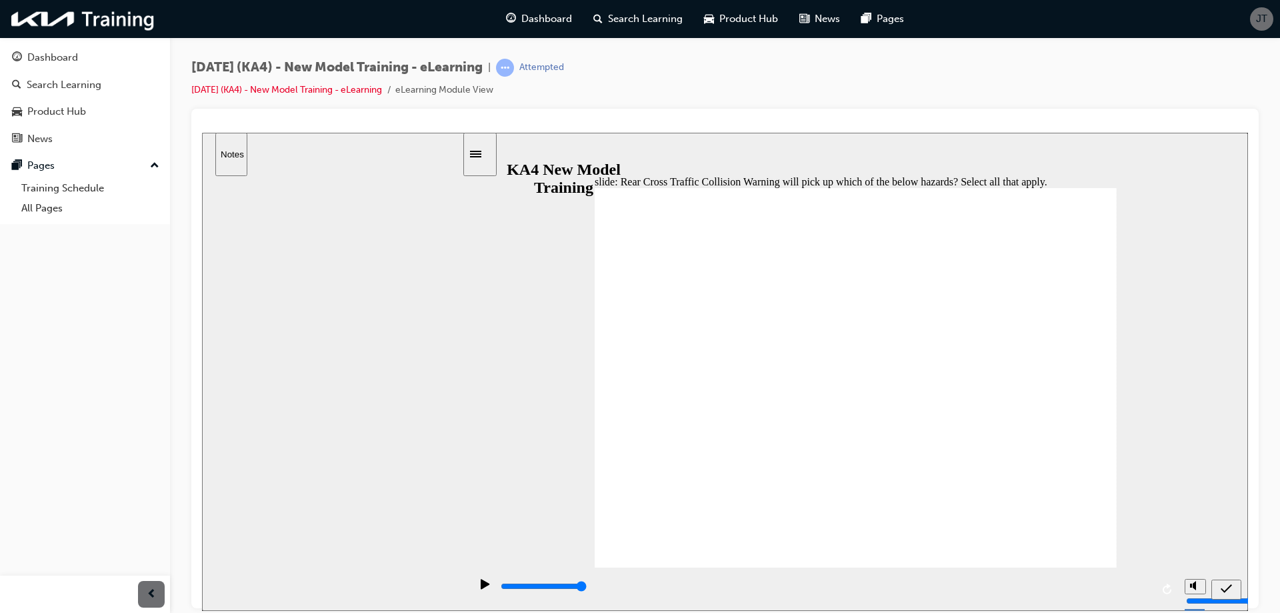
checkbox input "true"
click at [1224, 586] on icon "submit" at bounding box center [1226, 588] width 11 height 12
type input "5000"
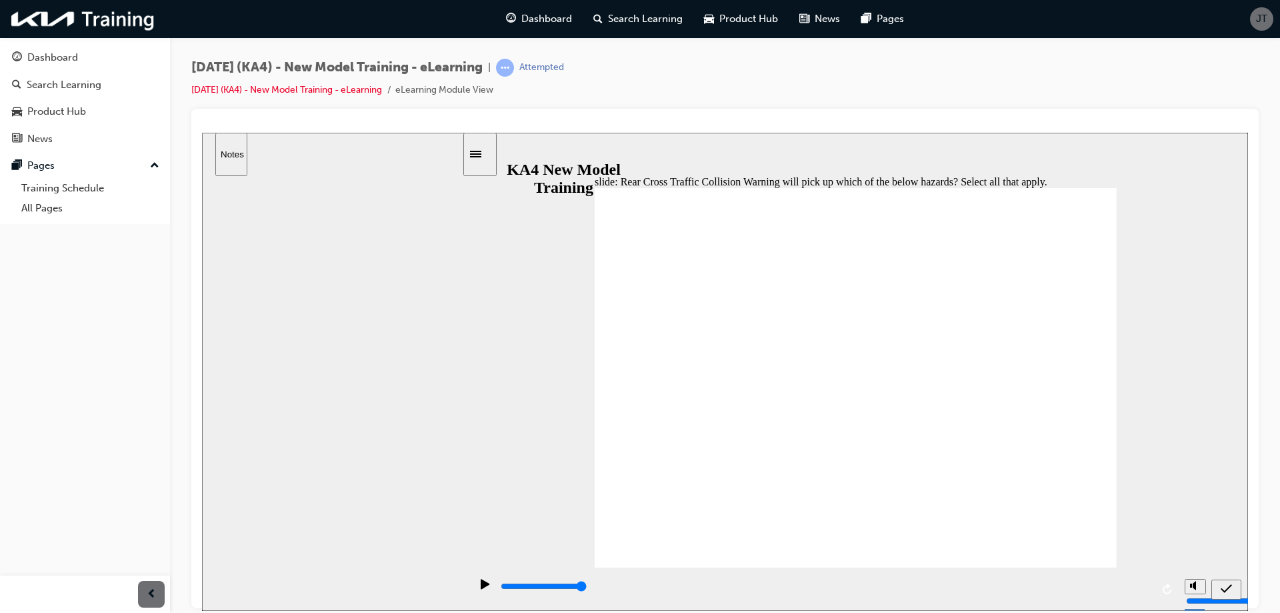
checkbox input "true"
drag, startPoint x: 1223, startPoint y: 597, endPoint x: 1221, endPoint y: 588, distance: 9.7
click at [1224, 597] on button "submit" at bounding box center [1226, 589] width 30 height 20
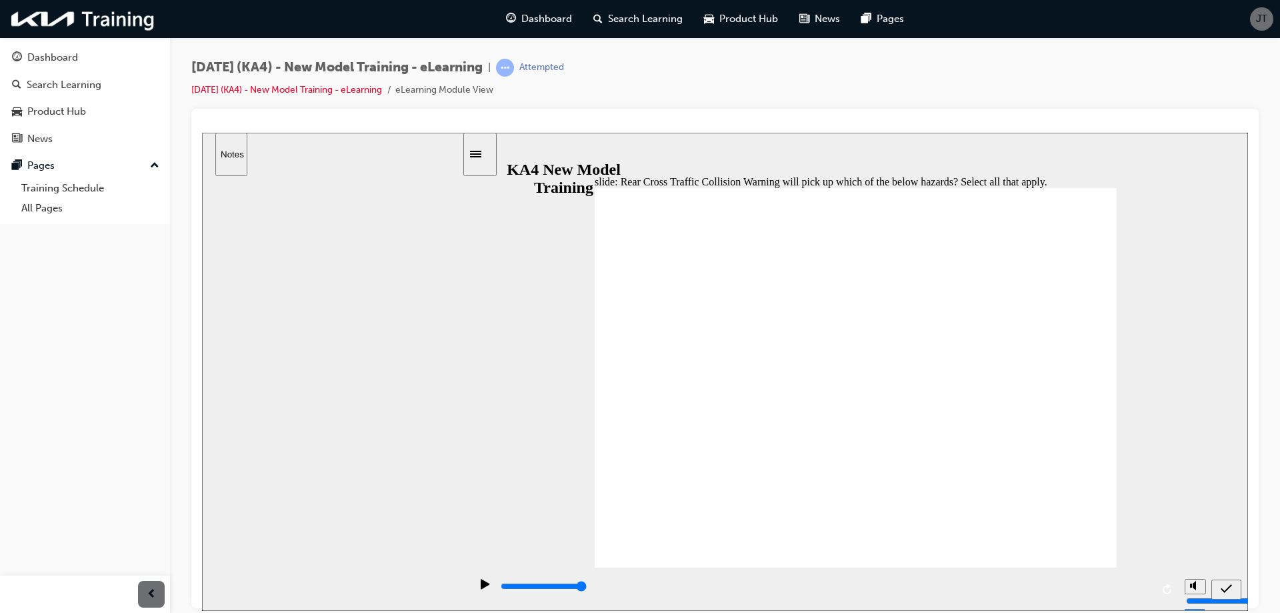
type input "5000"
checkbox input "true"
click at [1220, 584] on div "submit" at bounding box center [1226, 589] width 19 height 14
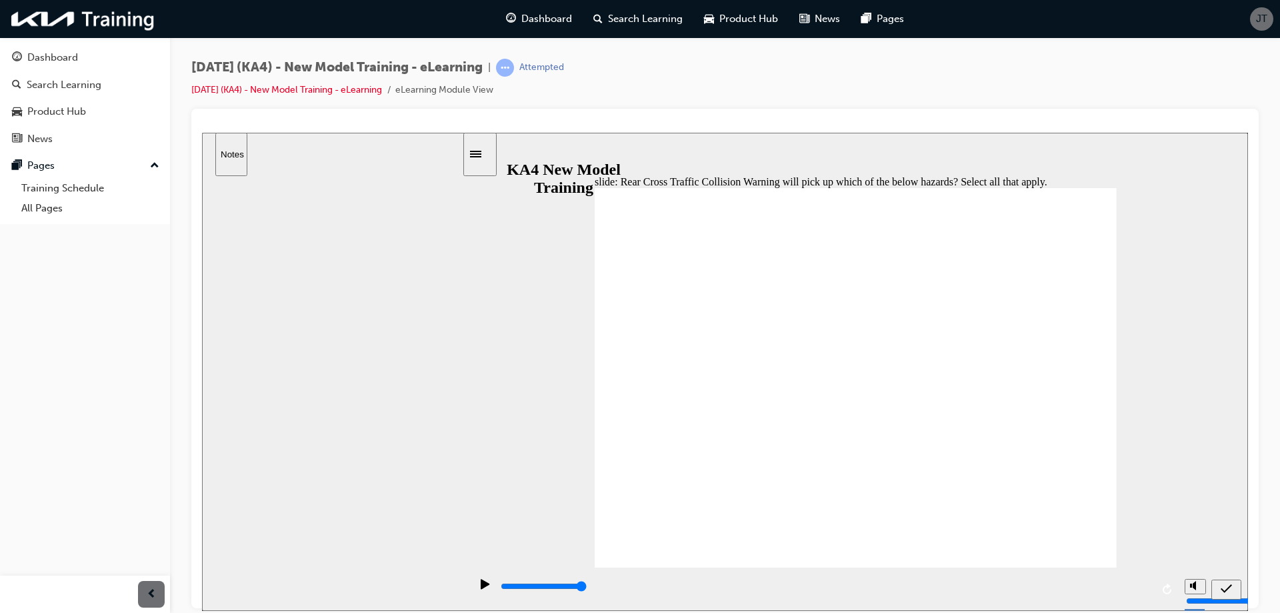
type input "5000"
checkbox input "false"
click at [1225, 587] on icon "submit" at bounding box center [1226, 588] width 11 height 12
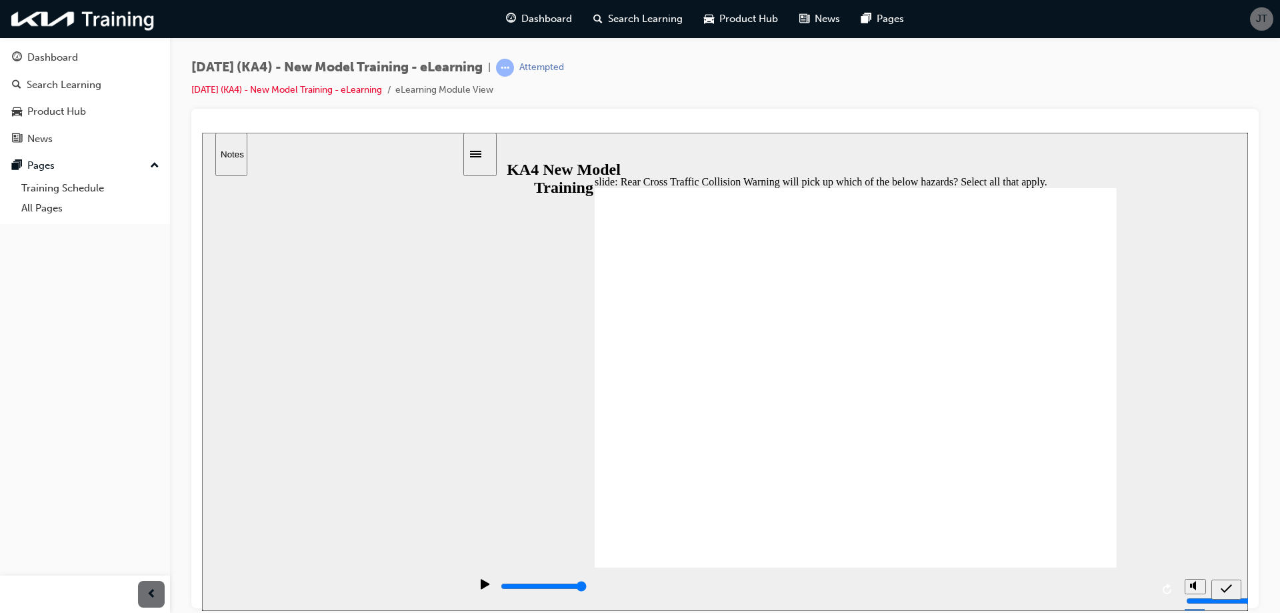
type input "5000"
drag, startPoint x: 638, startPoint y: 429, endPoint x: 649, endPoint y: 431, distance: 10.9
checkbox input "false"
drag, startPoint x: 645, startPoint y: 367, endPoint x: 665, endPoint y: 415, distance: 51.7
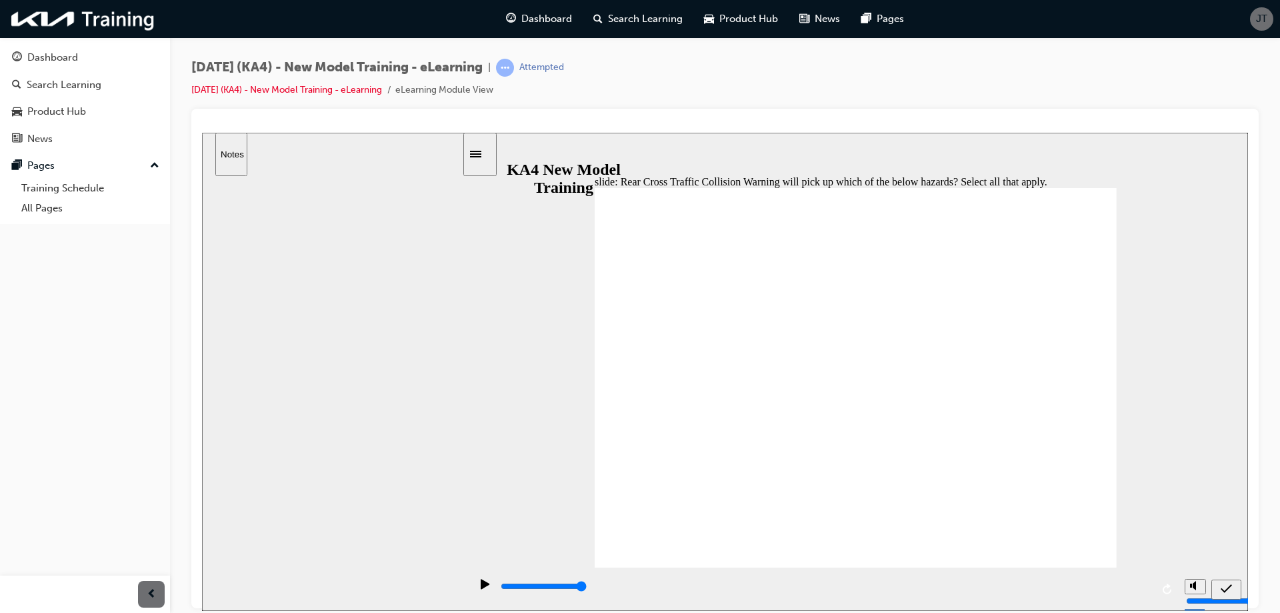
checkbox input "false"
click at [1224, 585] on icon "submit" at bounding box center [1226, 588] width 11 height 12
drag, startPoint x: 703, startPoint y: 373, endPoint x: 929, endPoint y: 311, distance: 233.7
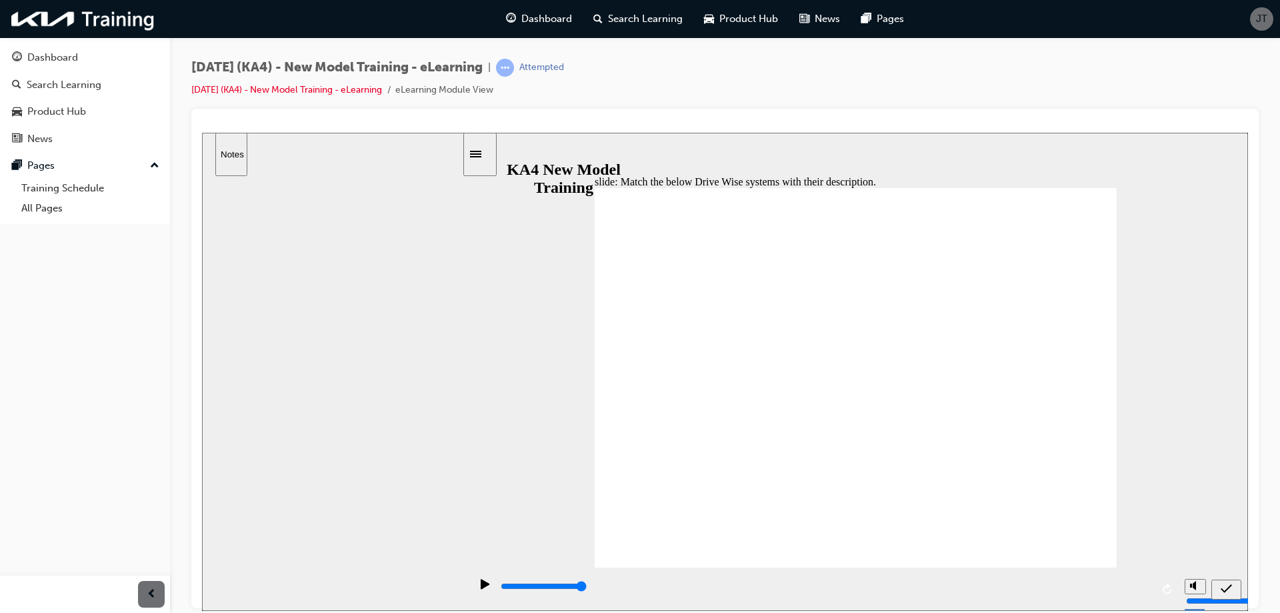
drag, startPoint x: 731, startPoint y: 359, endPoint x: 796, endPoint y: 365, distance: 65.6
drag, startPoint x: 761, startPoint y: 370, endPoint x: 831, endPoint y: 340, distance: 76.2
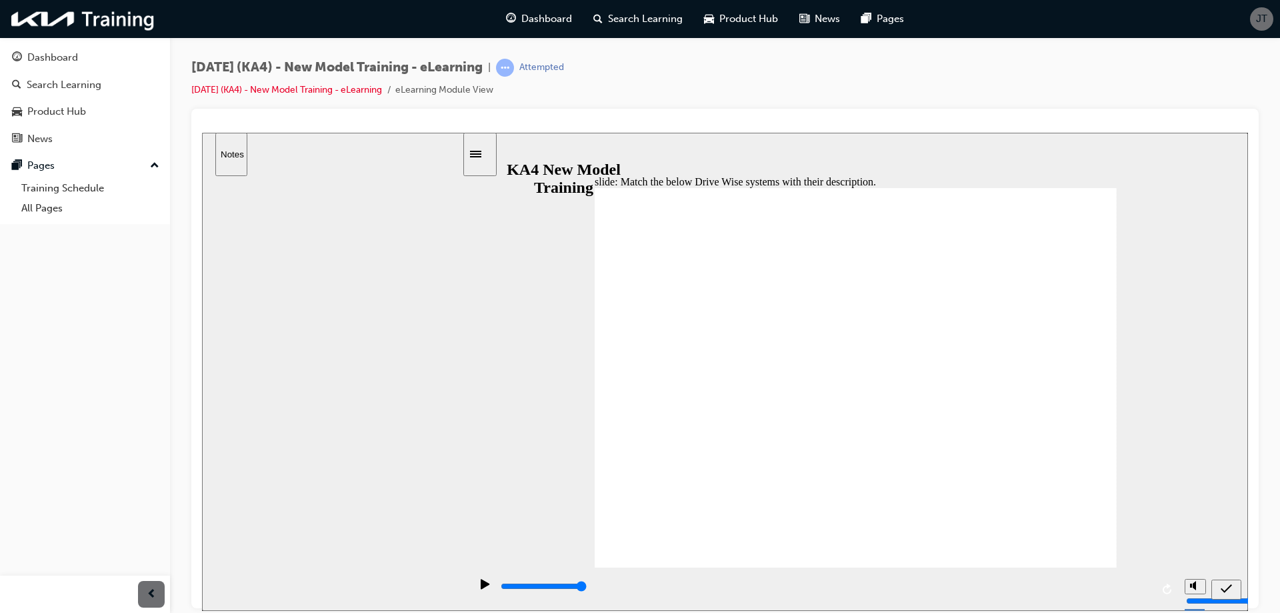
drag, startPoint x: 933, startPoint y: 316, endPoint x: 911, endPoint y: 365, distance: 54.3
drag, startPoint x: 927, startPoint y: 322, endPoint x: 911, endPoint y: 324, distance: 16.1
drag, startPoint x: 901, startPoint y: 411, endPoint x: 876, endPoint y: 410, distance: 25.4
drag, startPoint x: 887, startPoint y: 445, endPoint x: 869, endPoint y: 444, distance: 18.0
click at [1233, 591] on div "submit" at bounding box center [1226, 589] width 19 height 14
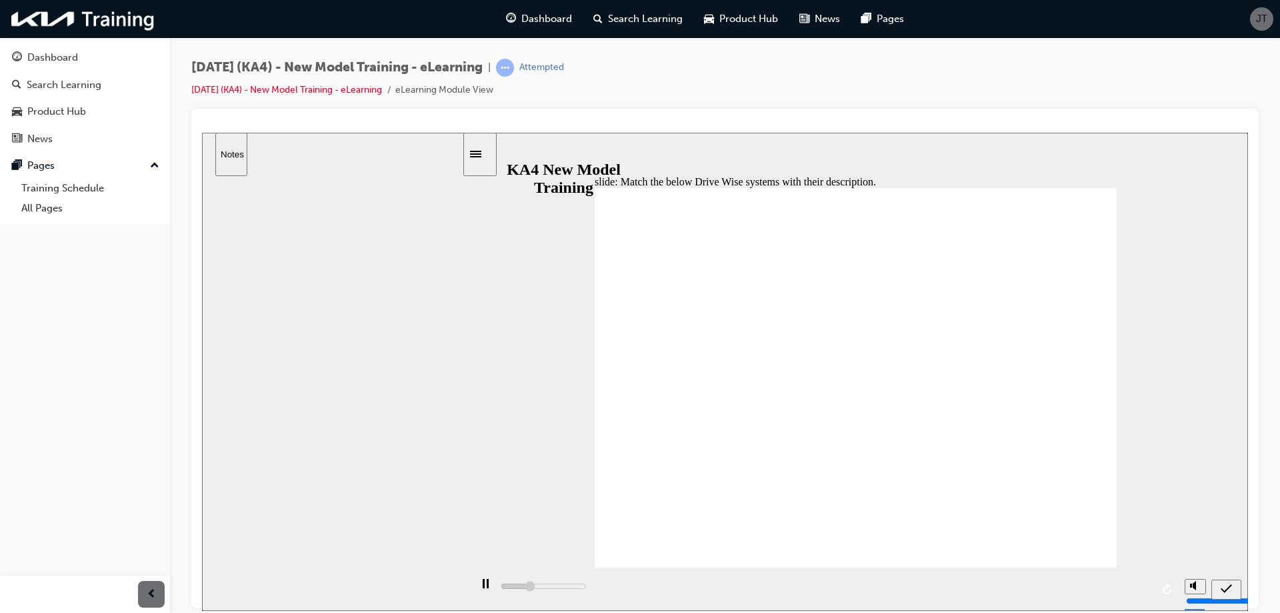
drag, startPoint x: 927, startPoint y: 415, endPoint x: 927, endPoint y: 465, distance: 50.0
drag, startPoint x: 934, startPoint y: 422, endPoint x: 911, endPoint y: 424, distance: 23.4
click at [1223, 593] on icon "submit" at bounding box center [1226, 588] width 11 height 12
drag, startPoint x: 866, startPoint y: 420, endPoint x: 872, endPoint y: 424, distance: 7.2
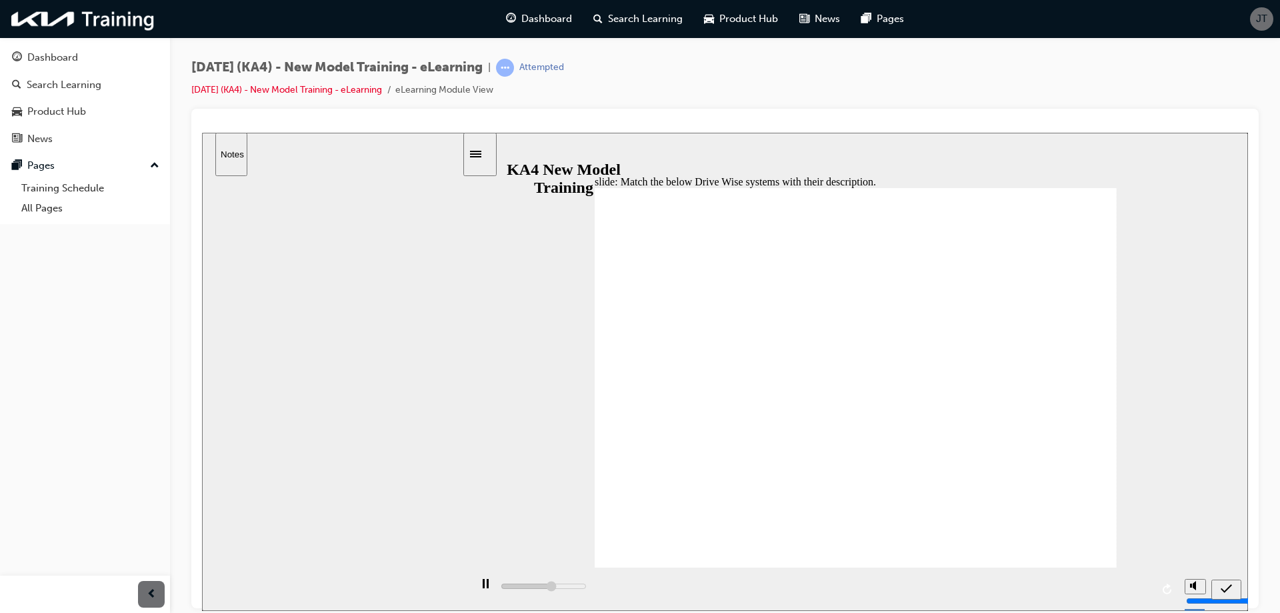
drag, startPoint x: 926, startPoint y: 368, endPoint x: 925, endPoint y: 325, distance: 43.4
drag, startPoint x: 931, startPoint y: 361, endPoint x: 915, endPoint y: 364, distance: 16.3
click at [1225, 591] on icon "submit" at bounding box center [1226, 588] width 11 height 12
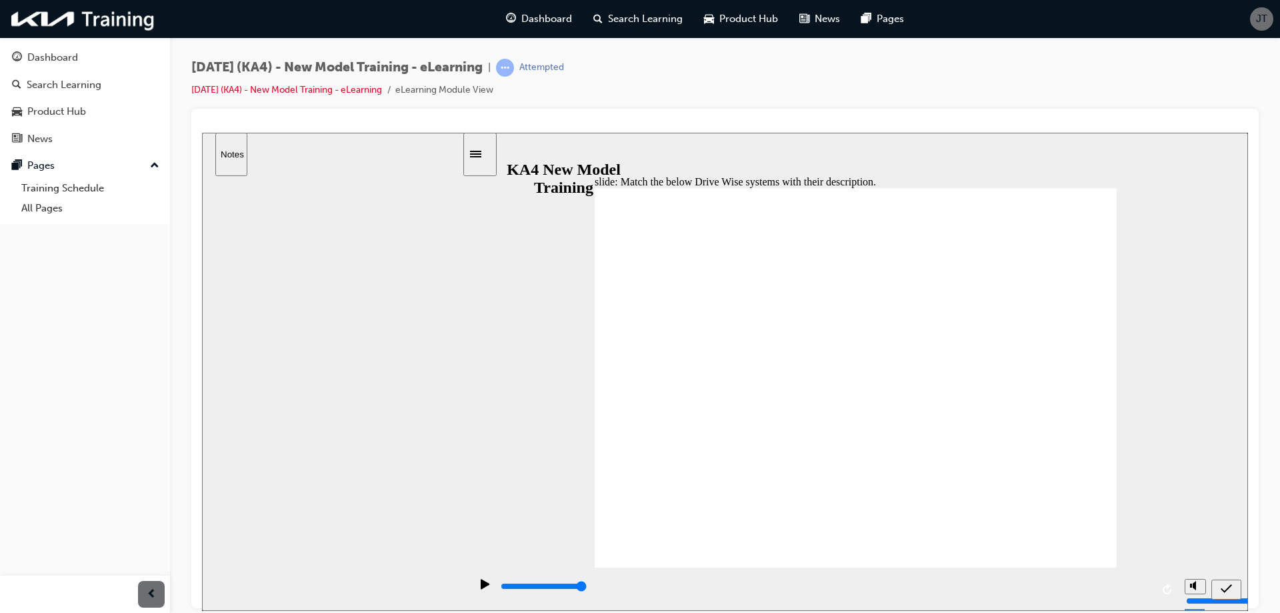
drag, startPoint x: 889, startPoint y: 420, endPoint x: 888, endPoint y: 378, distance: 42.0
drag, startPoint x: 943, startPoint y: 419, endPoint x: 925, endPoint y: 421, distance: 18.0
click at [1225, 589] on icon "submit" at bounding box center [1226, 587] width 11 height 9
drag, startPoint x: 881, startPoint y: 457, endPoint x: 881, endPoint y: 415, distance: 42.0
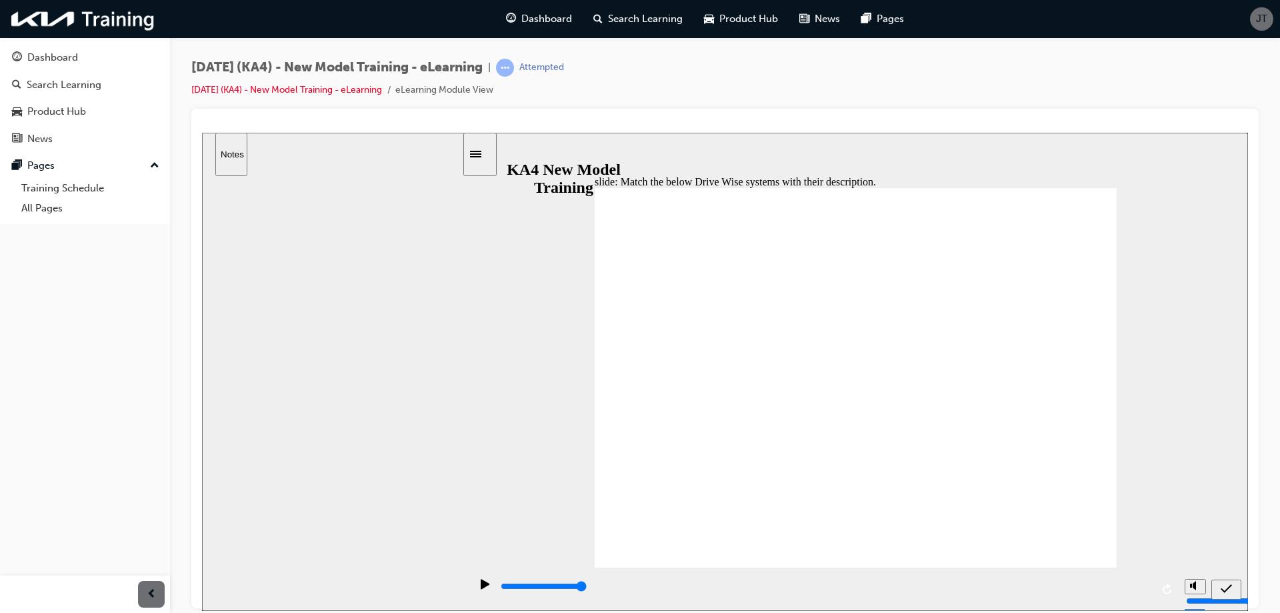
drag, startPoint x: 899, startPoint y: 459, endPoint x: 881, endPoint y: 459, distance: 18.7
click at [1229, 582] on icon "submit" at bounding box center [1226, 588] width 11 height 12
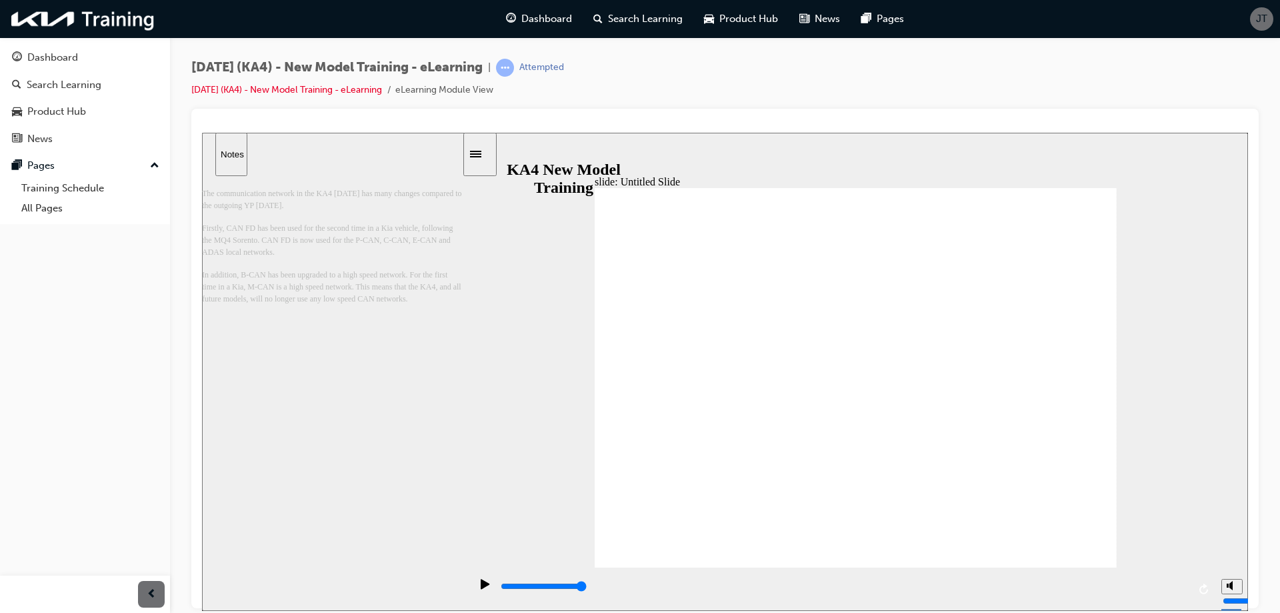
click at [1117, 371] on div "slide: Untitled Slide 직선 연결선 3 Communication /Diagnosis 대각선 방향의 모서리가 둥근 사각형 60 …" at bounding box center [725, 371] width 1046 height 478
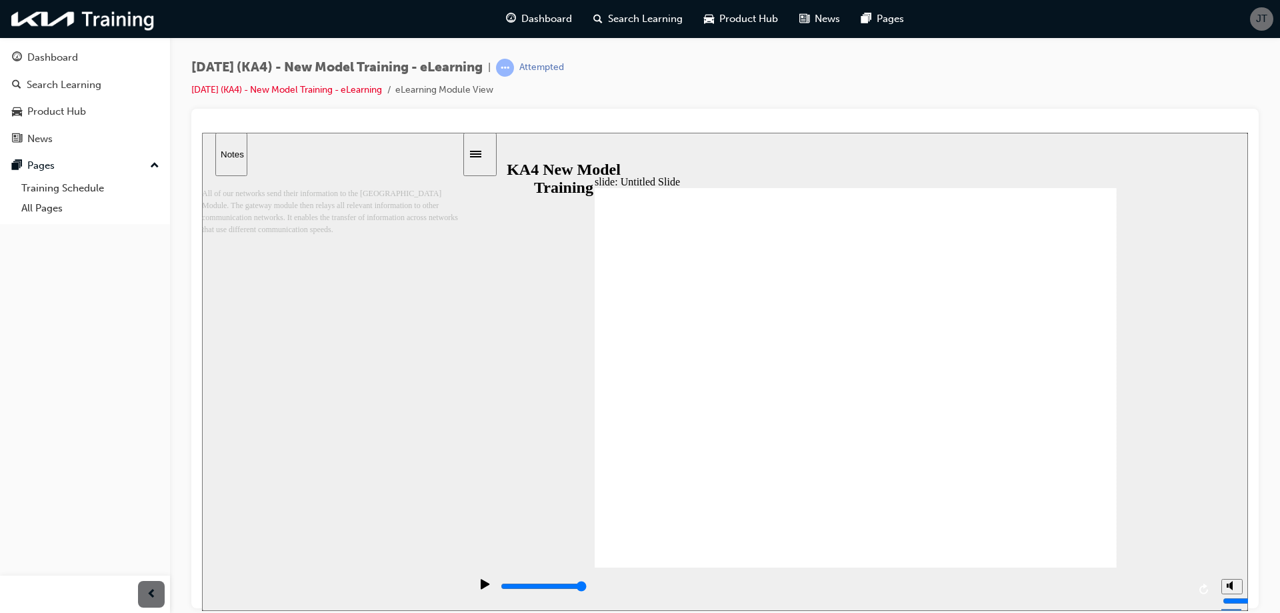
type input "52000"
